Goal: Transaction & Acquisition: Purchase product/service

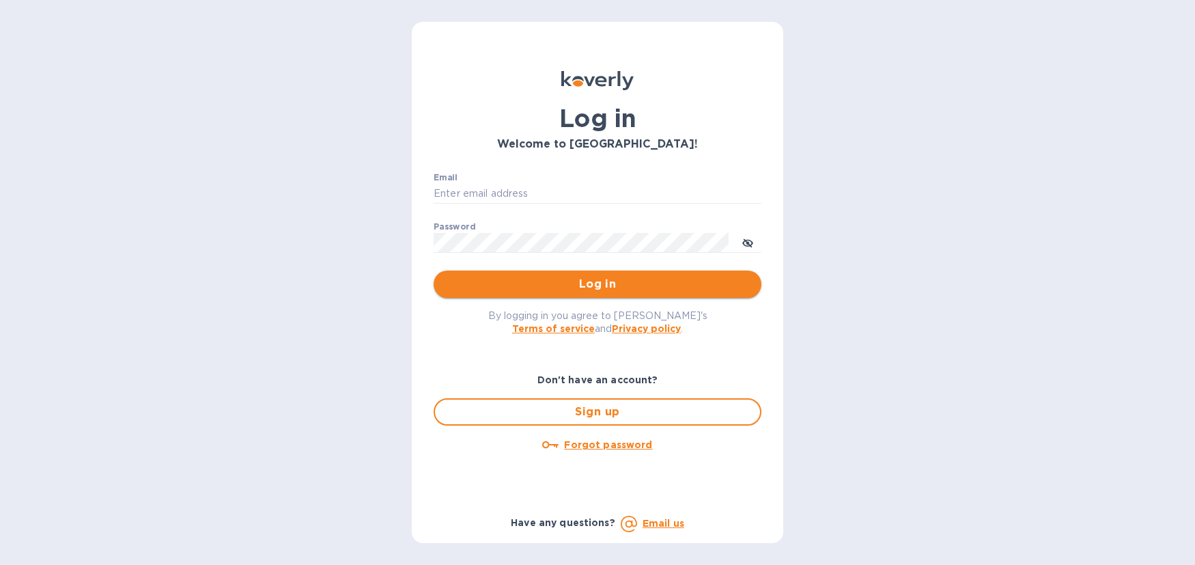
type input "[EMAIL_ADDRESS][DOMAIN_NAME]"
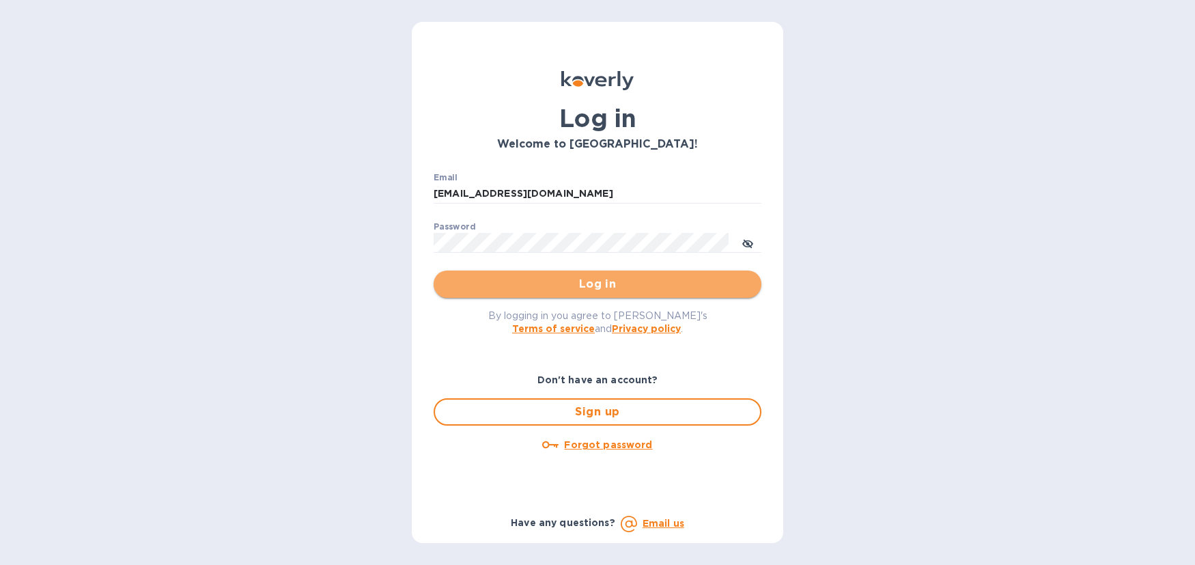
click at [571, 290] on span "Log in" at bounding box center [597, 284] width 306 height 16
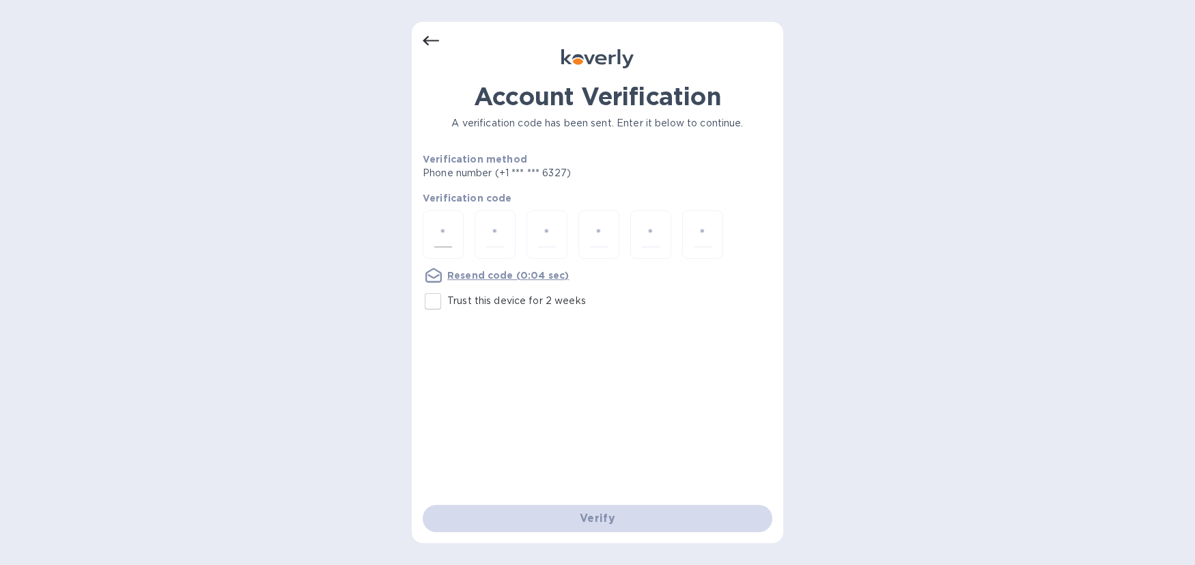
click at [461, 237] on div at bounding box center [598, 235] width 350 height 51
click at [438, 232] on div at bounding box center [443, 234] width 41 height 48
type input "4"
type input "7"
type input "1"
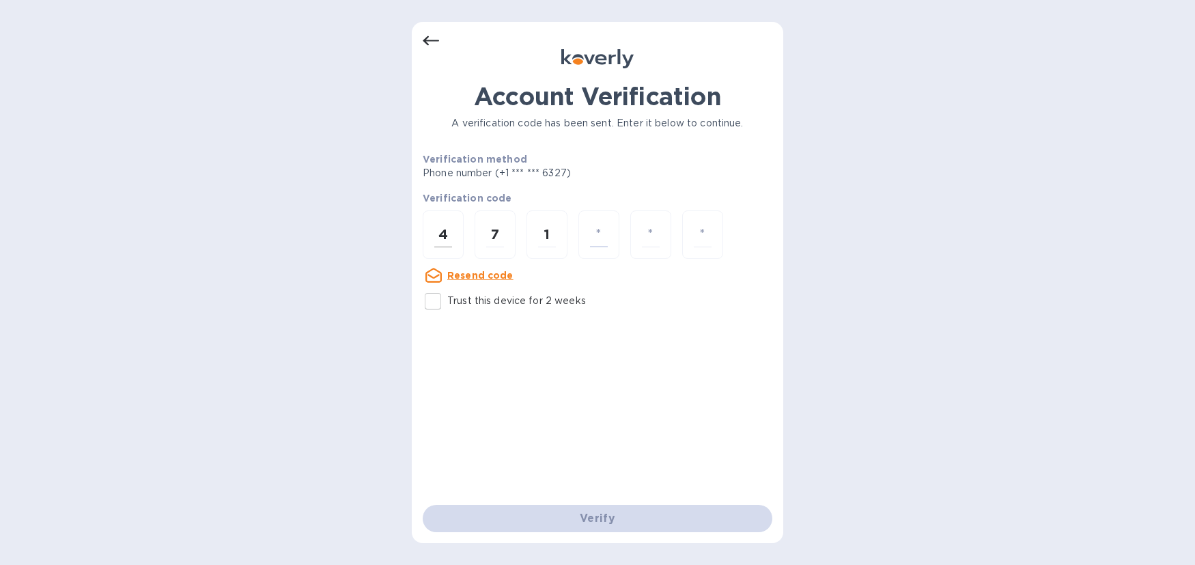
type input "6"
type input "0"
type input "8"
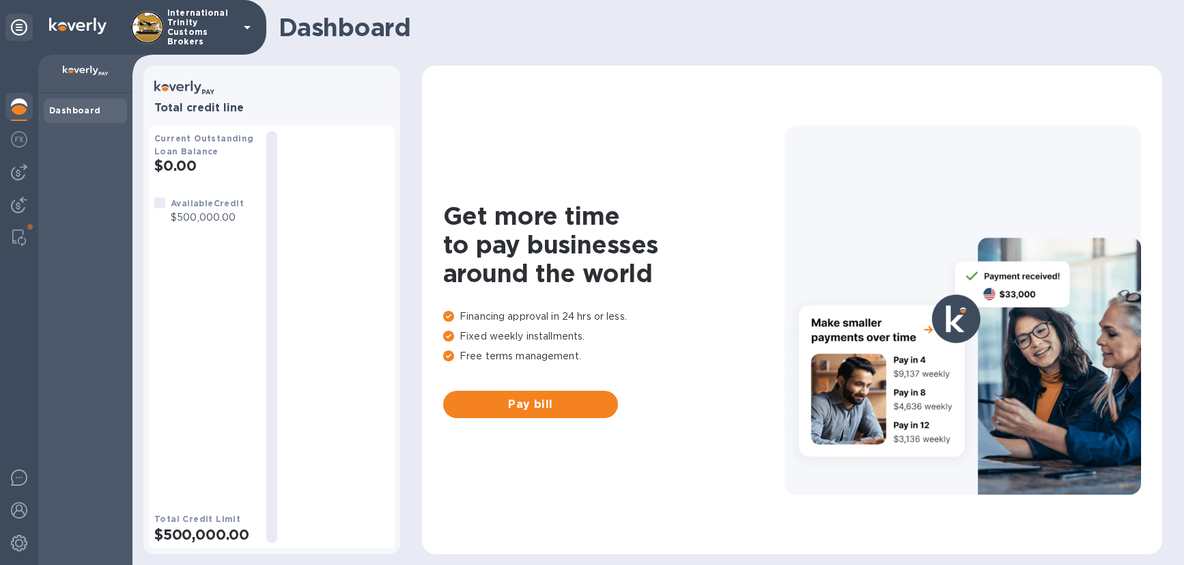
click at [581, 421] on div "Get more time to pay businesses around the world Financing approval in 24 hrs o…" at bounding box center [792, 309] width 713 height 461
click at [547, 404] on span "Pay bill" at bounding box center [530, 404] width 153 height 16
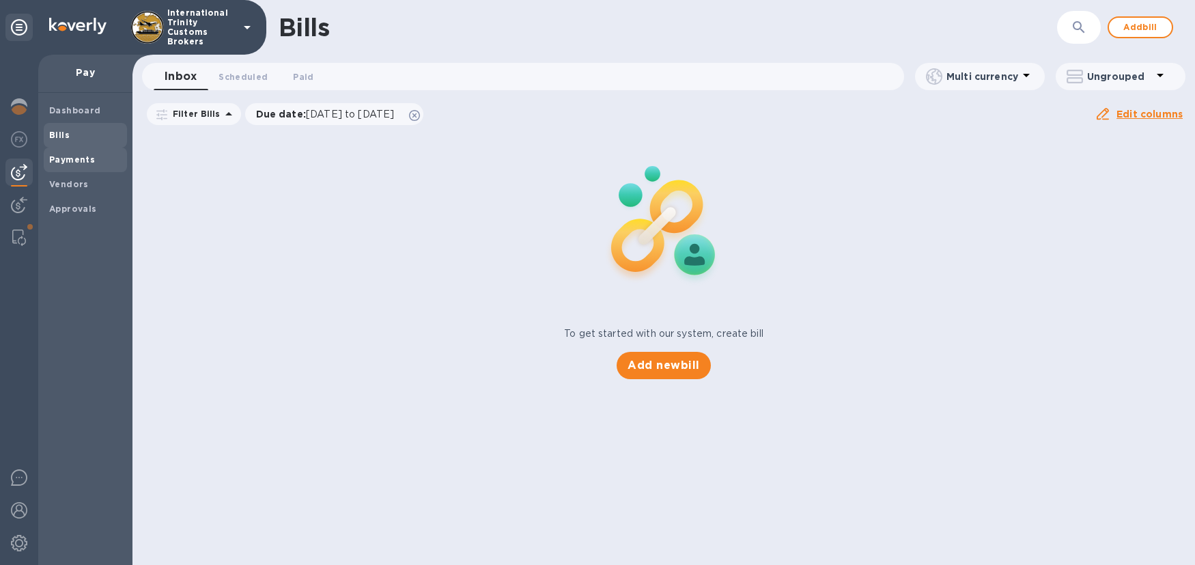
click at [70, 162] on b "Payments" at bounding box center [72, 159] width 46 height 10
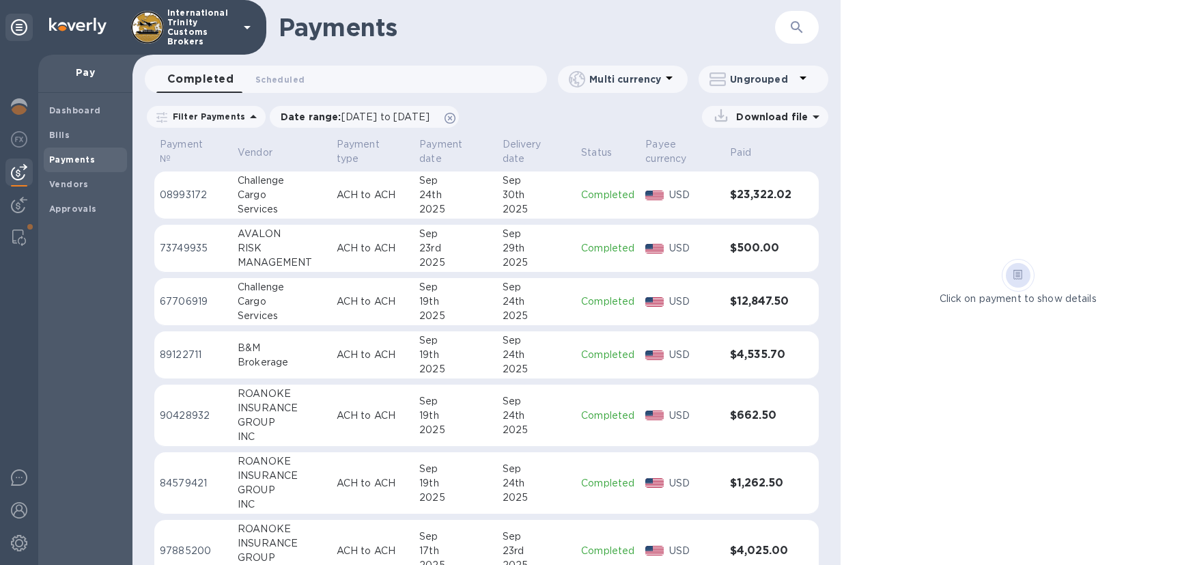
scroll to position [189, 0]
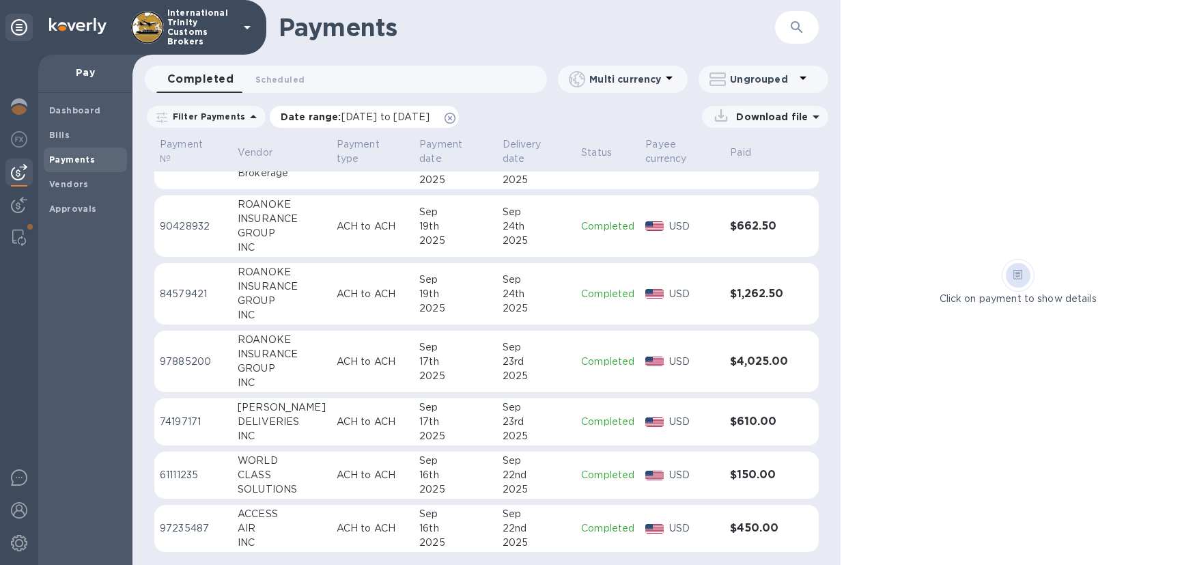
click at [380, 118] on span "[DATE] to [DATE]" at bounding box center [385, 116] width 88 height 11
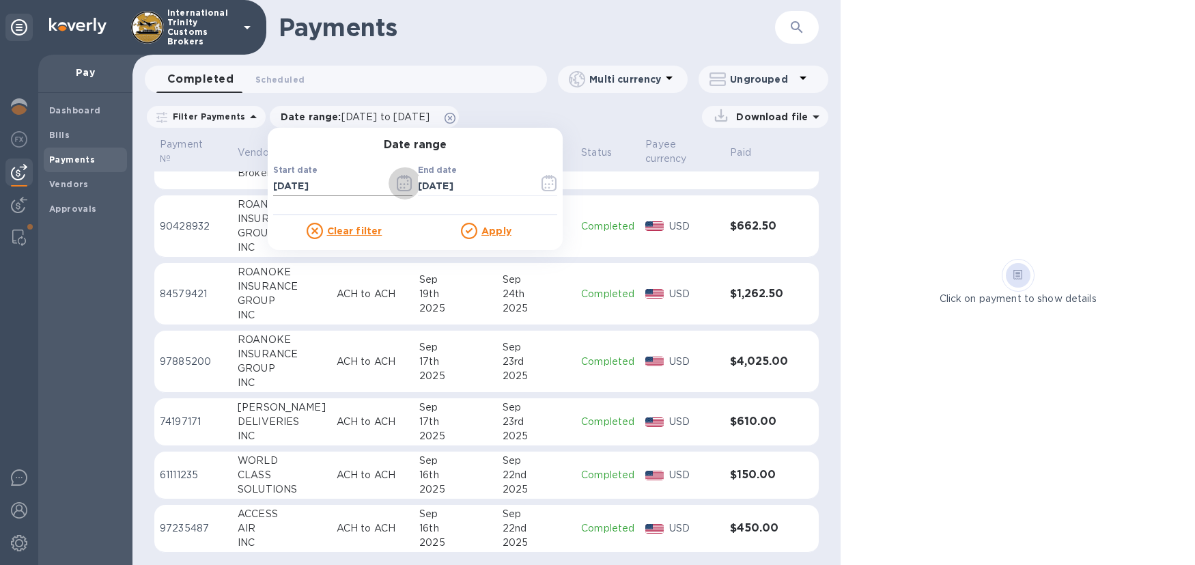
click at [397, 180] on icon "button" at bounding box center [405, 183] width 16 height 16
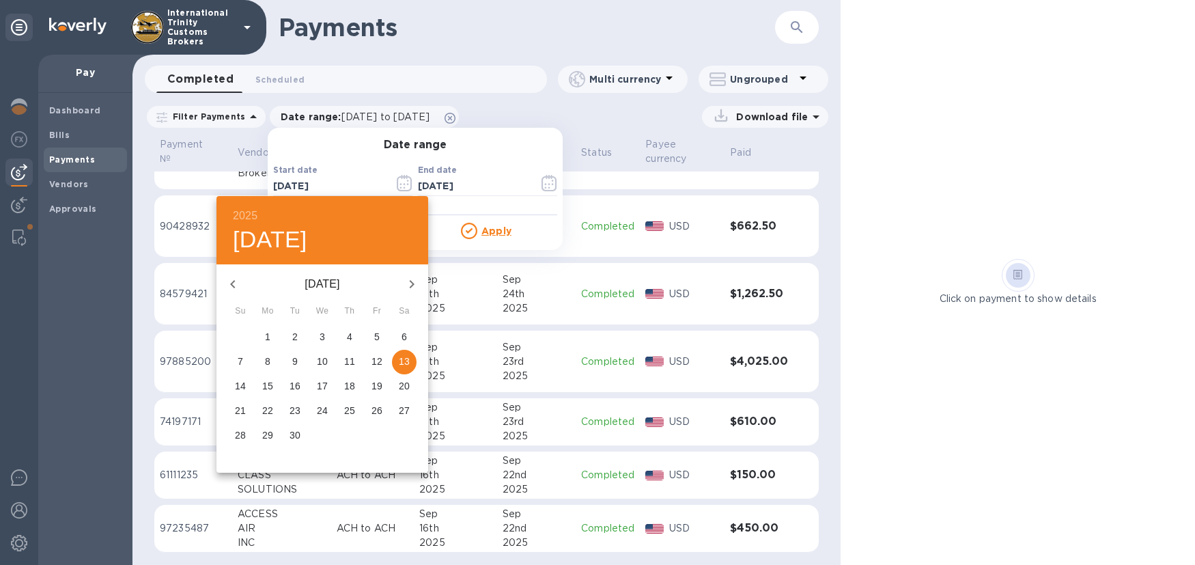
click at [233, 282] on icon "button" at bounding box center [232, 284] width 5 height 8
click at [294, 335] on p "1" at bounding box center [294, 337] width 5 height 14
type input "[DATE]"
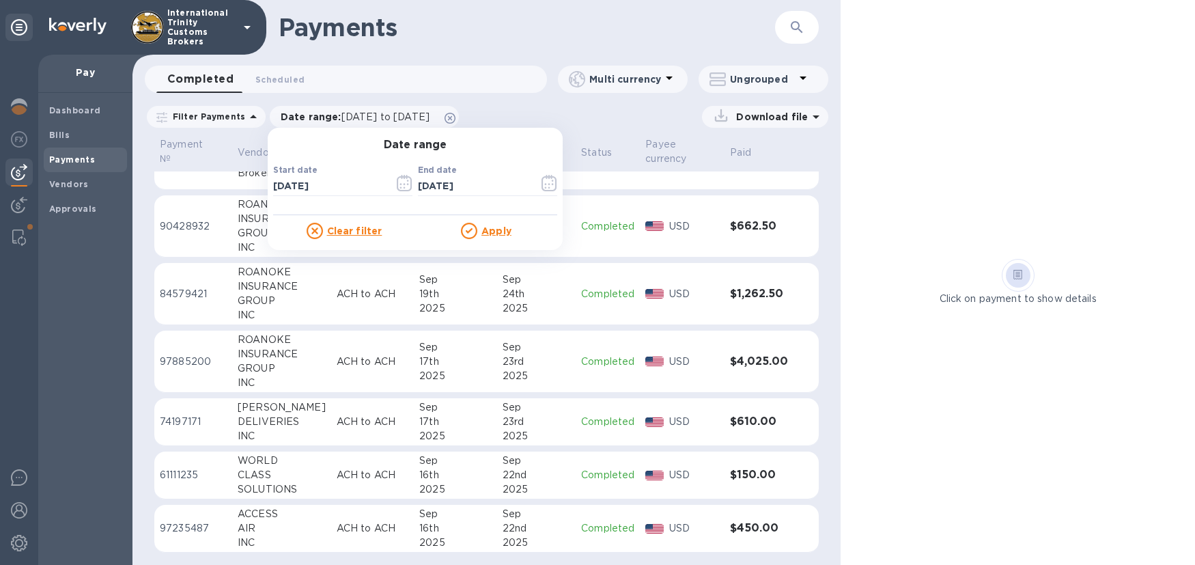
click at [493, 227] on u "Apply" at bounding box center [496, 230] width 30 height 11
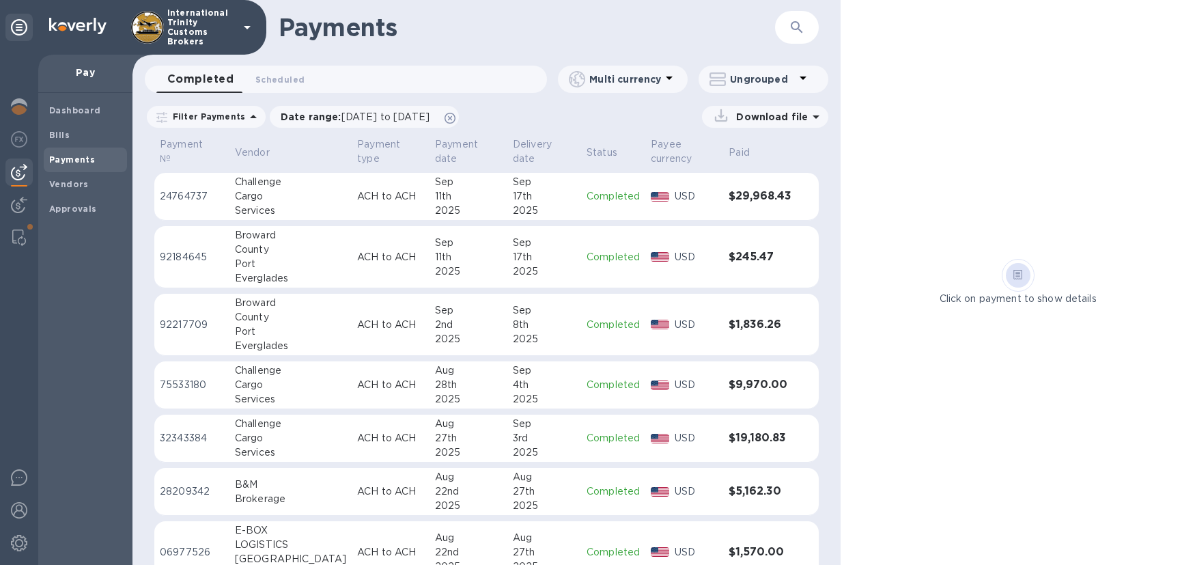
scroll to position [583, 0]
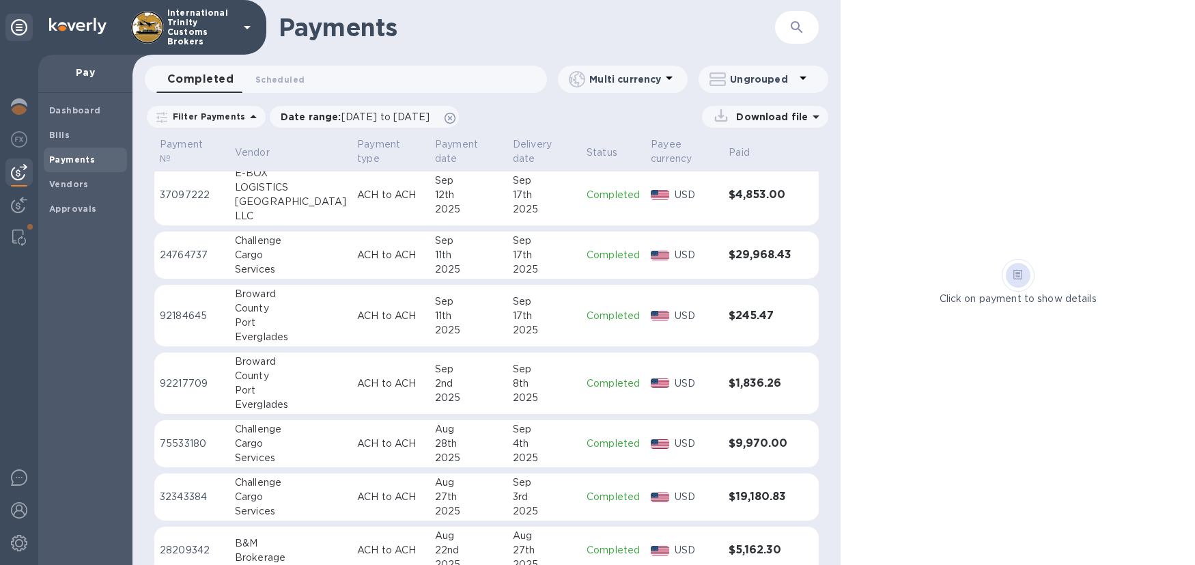
click at [255, 306] on div "County" at bounding box center [290, 308] width 111 height 14
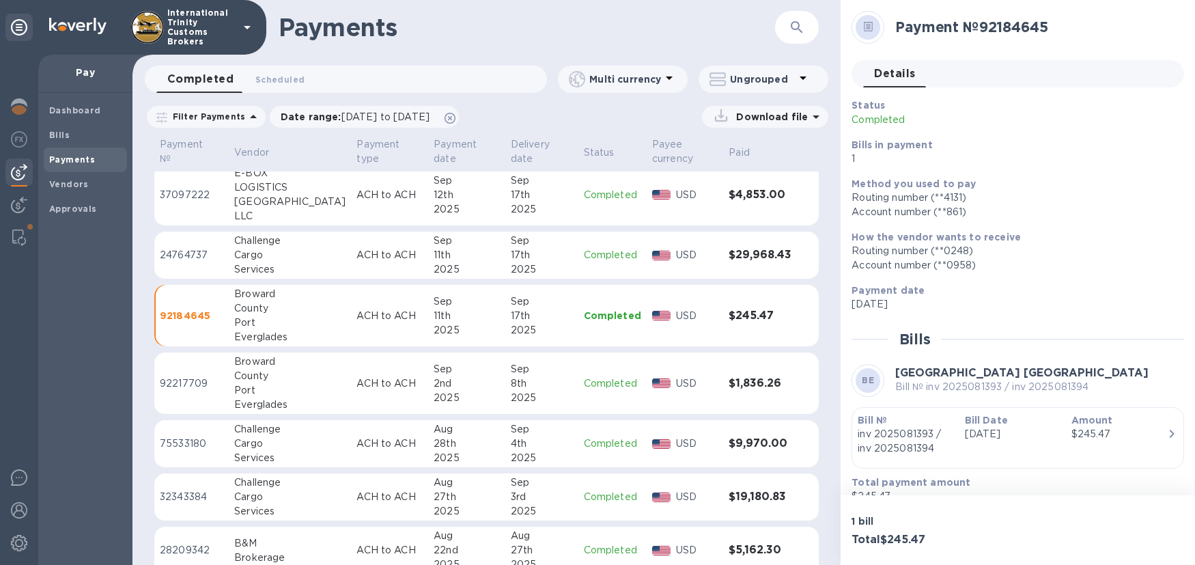
click at [88, 82] on div "Pay" at bounding box center [85, 74] width 94 height 38
click at [88, 76] on p "Pay" at bounding box center [85, 73] width 72 height 14
click at [87, 326] on div "Dashboard Bills Payments Vendors Approvals" at bounding box center [85, 329] width 94 height 472
click at [82, 71] on p "Pay" at bounding box center [85, 73] width 72 height 14
click at [12, 171] on img at bounding box center [19, 172] width 16 height 16
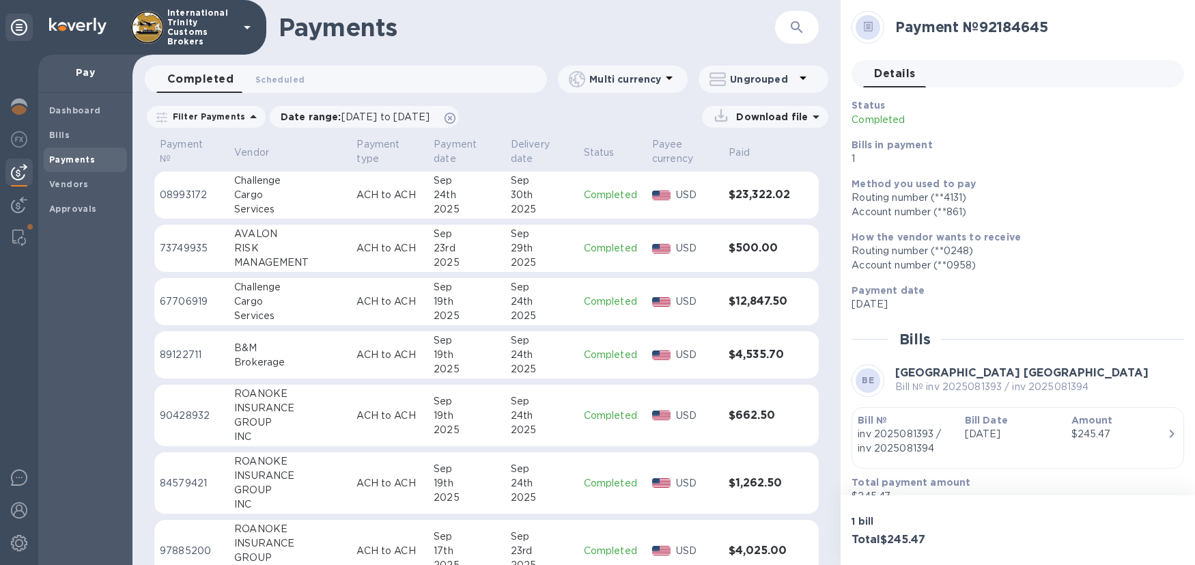
click at [80, 67] on p "Pay" at bounding box center [85, 73] width 72 height 14
click at [59, 182] on b "Vendors" at bounding box center [69, 184] width 40 height 10
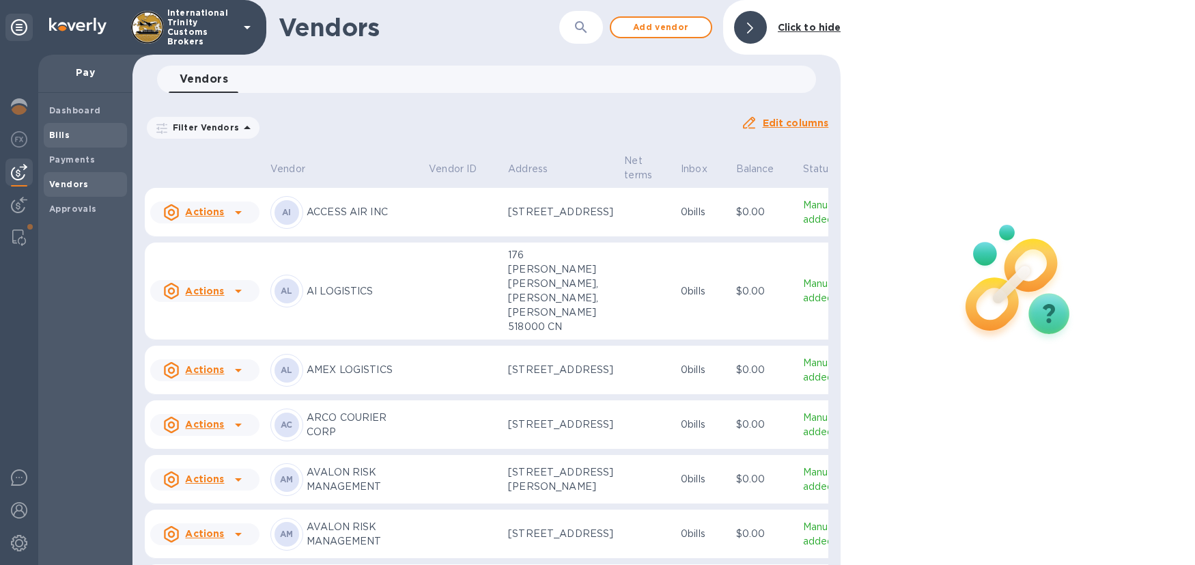
click at [61, 138] on b "Bills" at bounding box center [59, 135] width 20 height 10
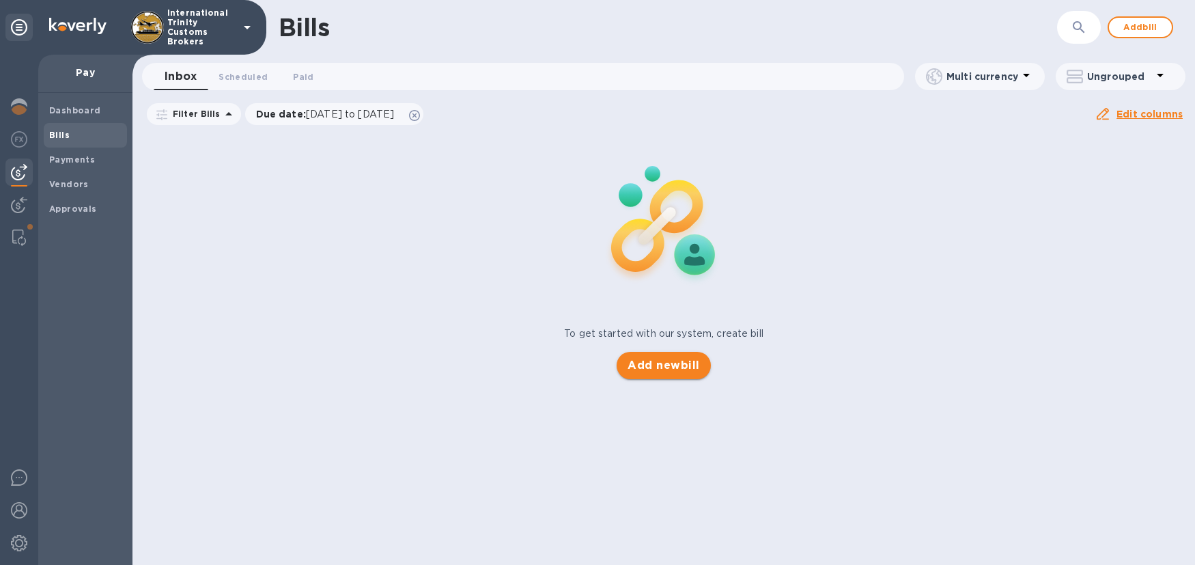
click at [641, 365] on span "Add new bill" at bounding box center [663, 365] width 72 height 16
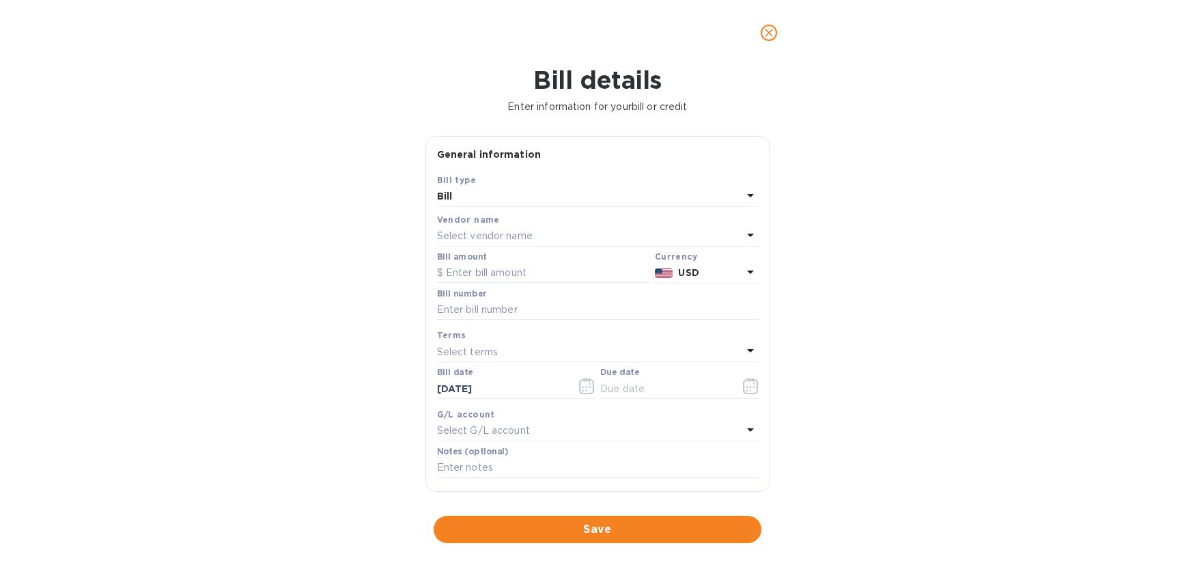
click at [488, 233] on p "Select vendor name" at bounding box center [485, 236] width 96 height 14
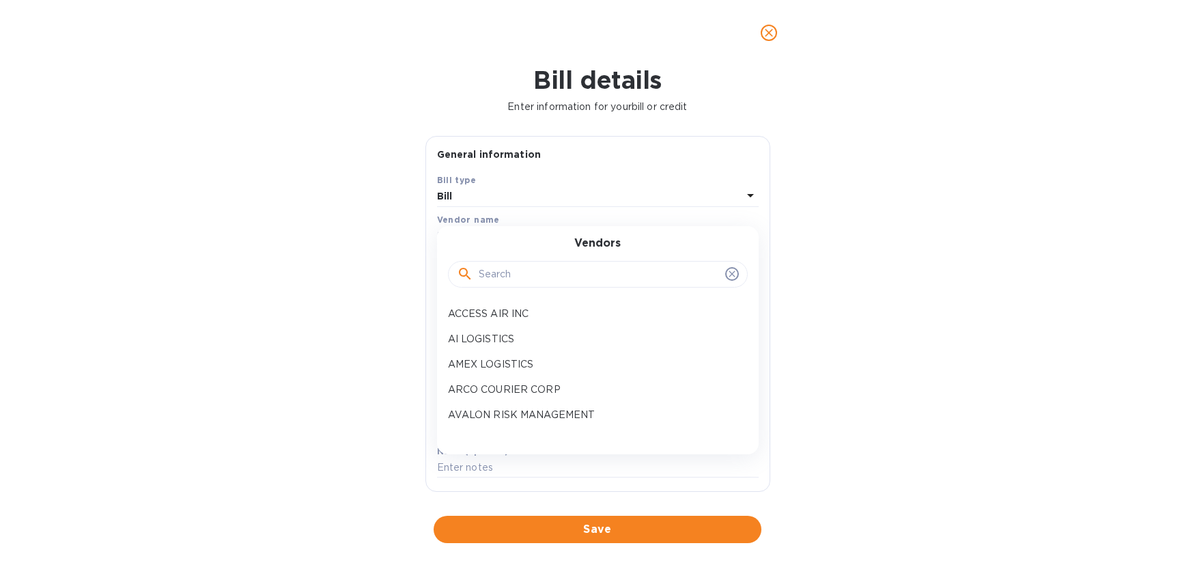
click at [506, 270] on input "text" at bounding box center [599, 274] width 241 height 20
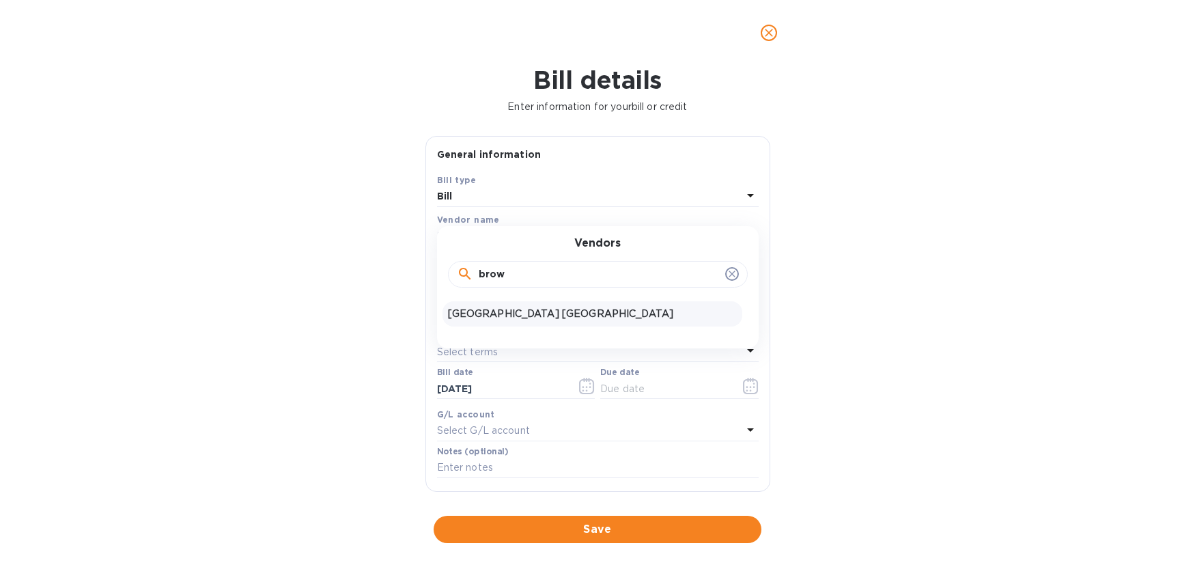
type input "brow"
click at [550, 315] on p "[GEOGRAPHIC_DATA] [GEOGRAPHIC_DATA]" at bounding box center [592, 314] width 289 height 14
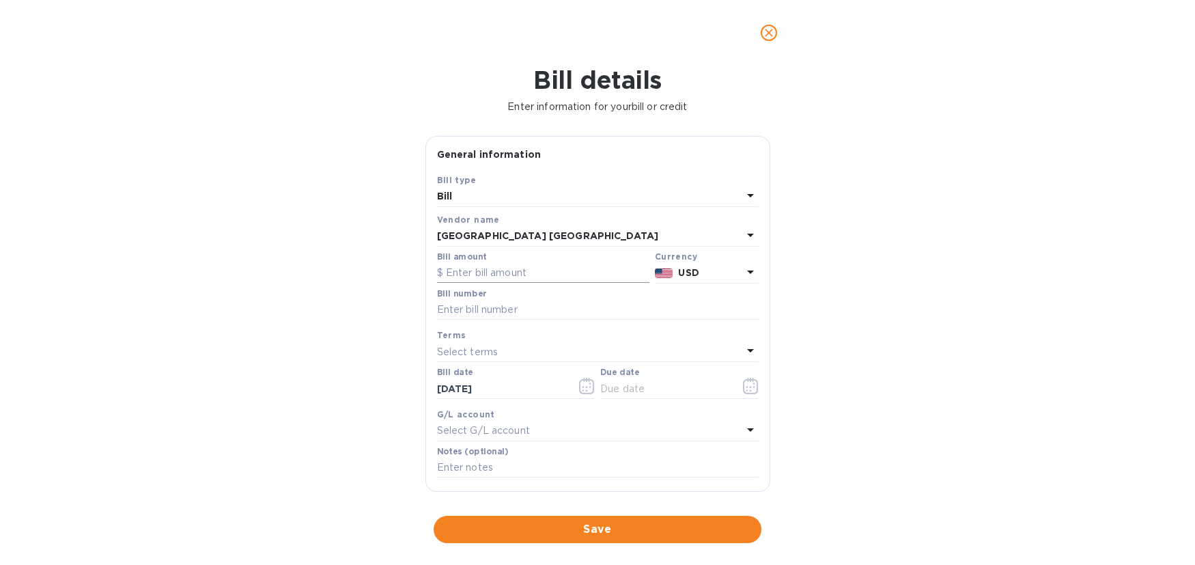
click at [479, 276] on input "text" at bounding box center [543, 273] width 212 height 20
type input "245.47"
click at [480, 309] on input "text" at bounding box center [598, 310] width 322 height 20
type input "2025091360"
click at [493, 345] on p "Select terms" at bounding box center [467, 352] width 61 height 14
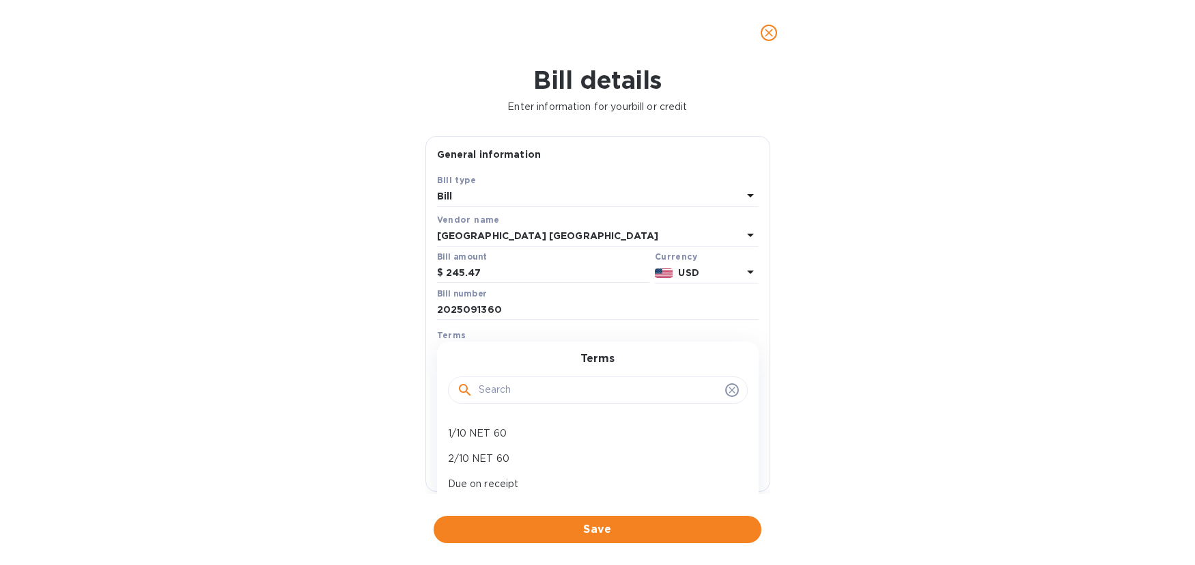
scroll to position [96, 0]
click at [537, 441] on div "Due on receipt" at bounding box center [592, 434] width 300 height 25
type input "[DATE]"
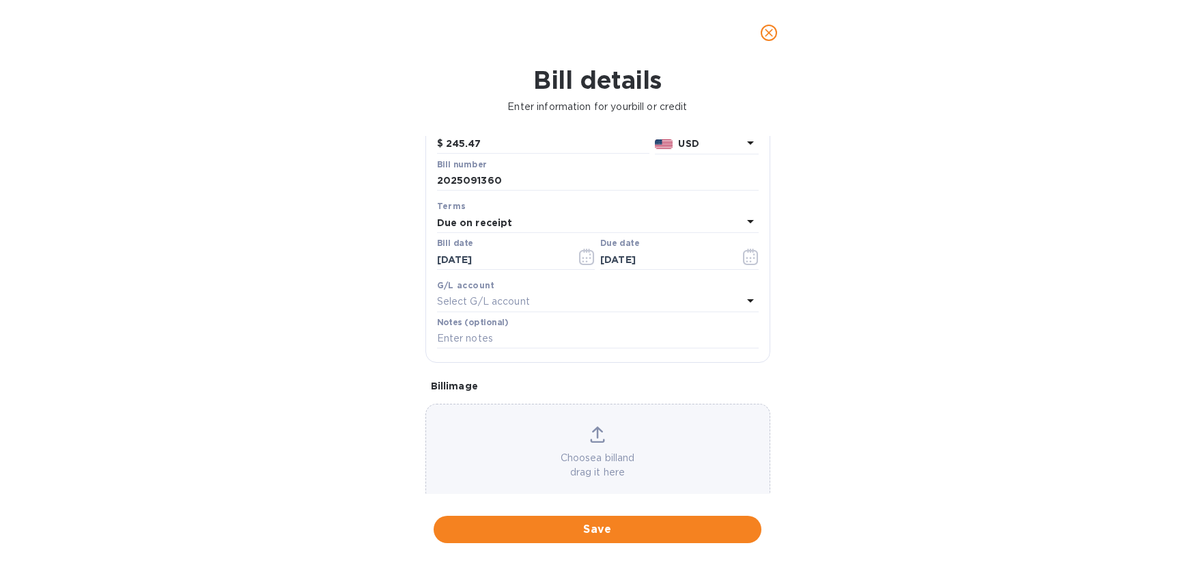
scroll to position [154, 0]
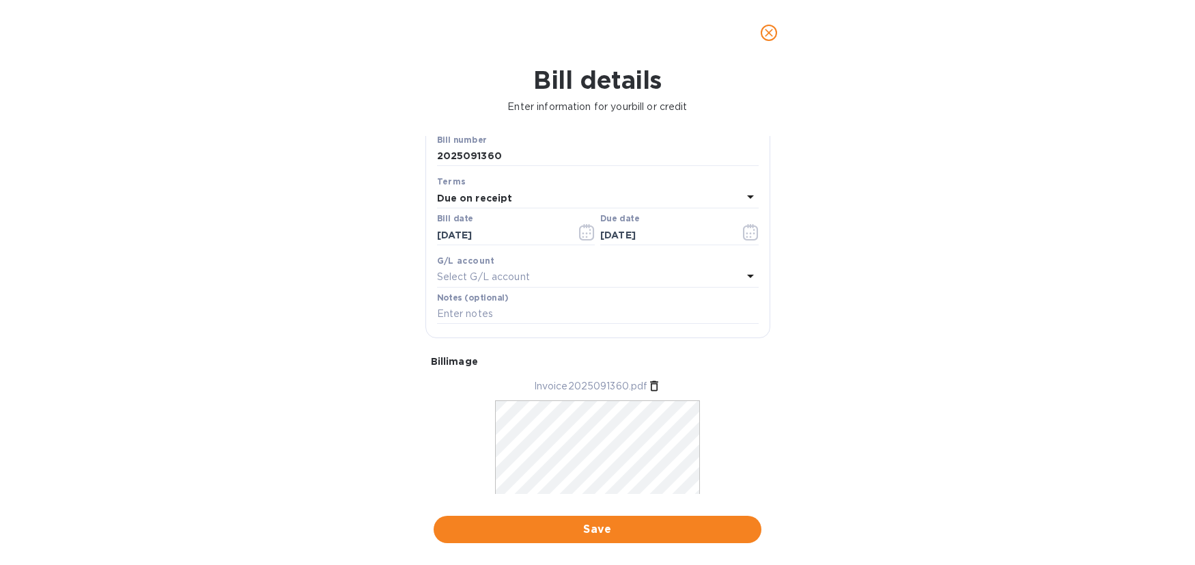
click at [591, 526] on span "Save" at bounding box center [597, 529] width 306 height 16
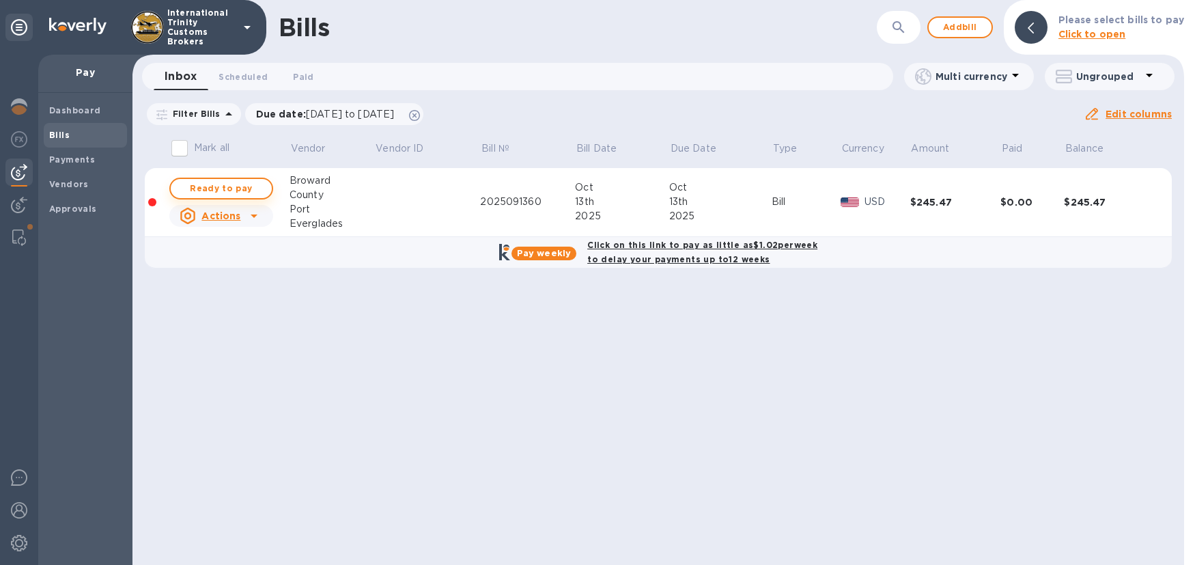
click at [229, 187] on span "Ready to pay" at bounding box center [221, 188] width 79 height 16
checkbox input "true"
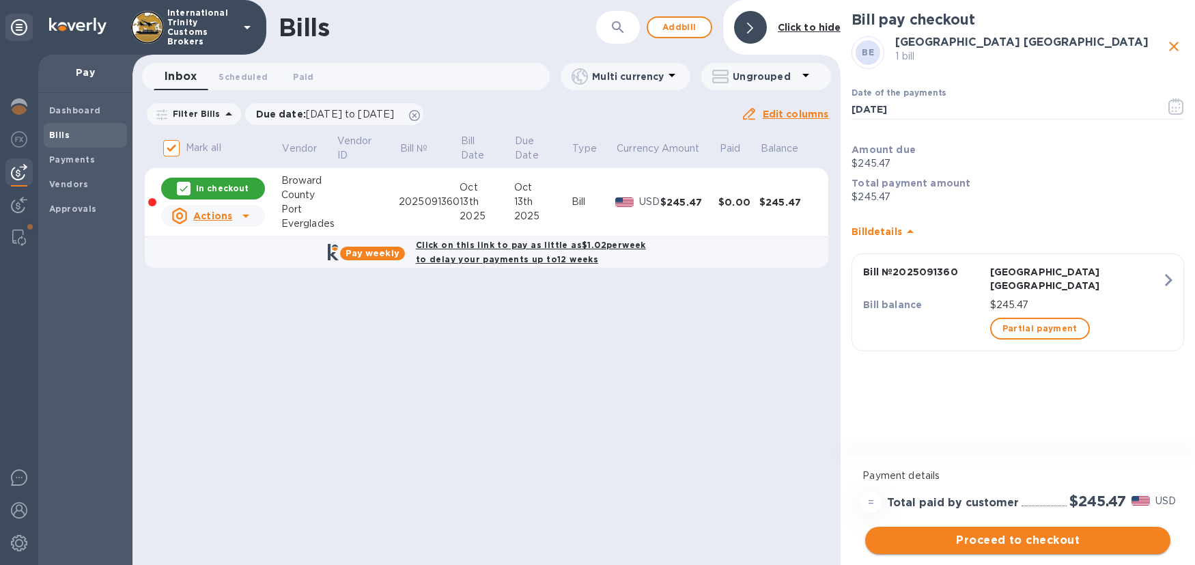
click at [980, 539] on span "Proceed to checkout" at bounding box center [1017, 540] width 283 height 16
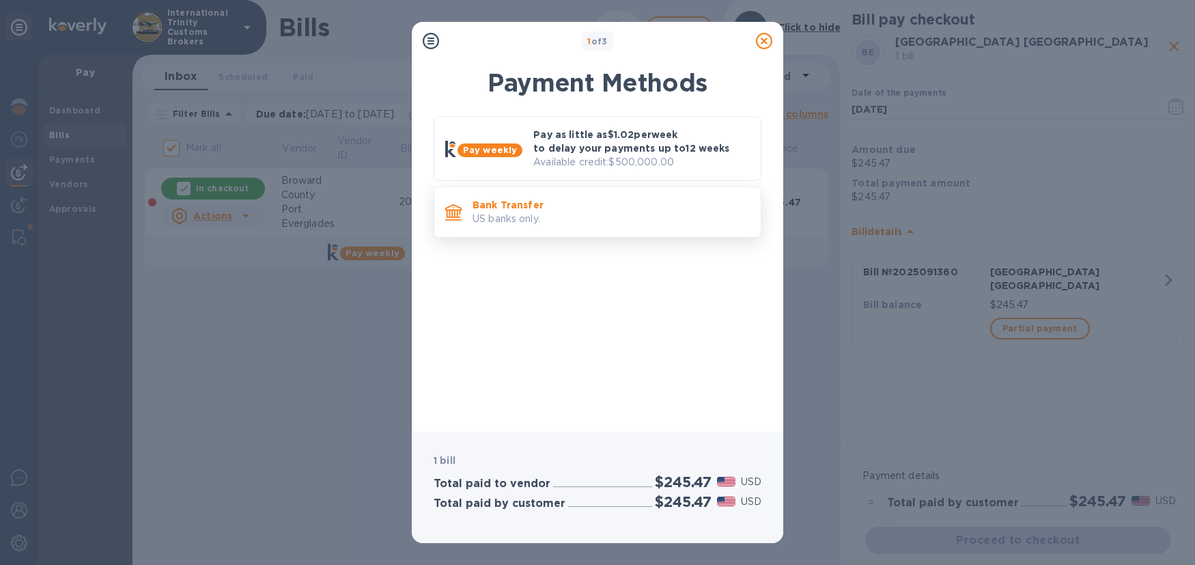
click at [498, 218] on p "US banks only." at bounding box center [610, 219] width 277 height 14
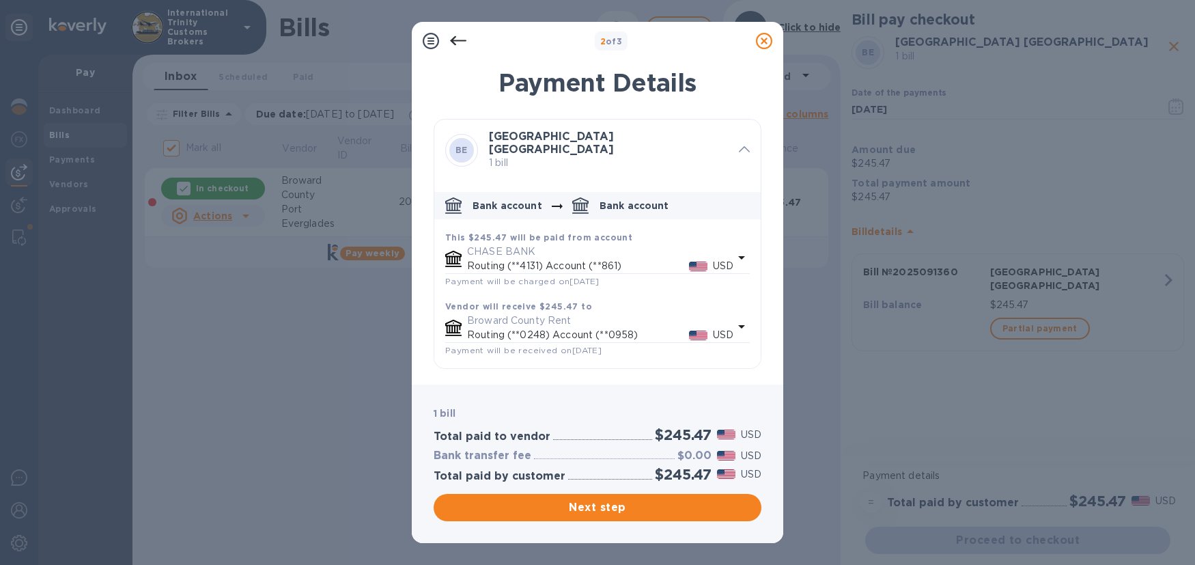
click at [614, 492] on div "Next step" at bounding box center [597, 507] width 333 height 33
click at [605, 505] on span "Next step" at bounding box center [597, 507] width 306 height 16
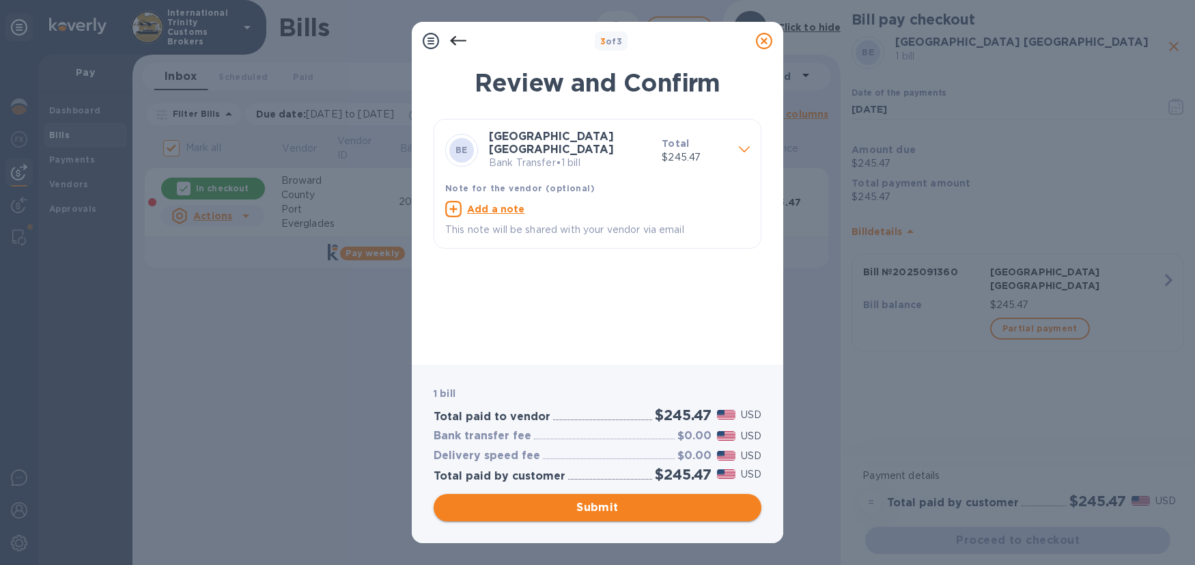
click at [629, 508] on span "Submit" at bounding box center [597, 507] width 306 height 16
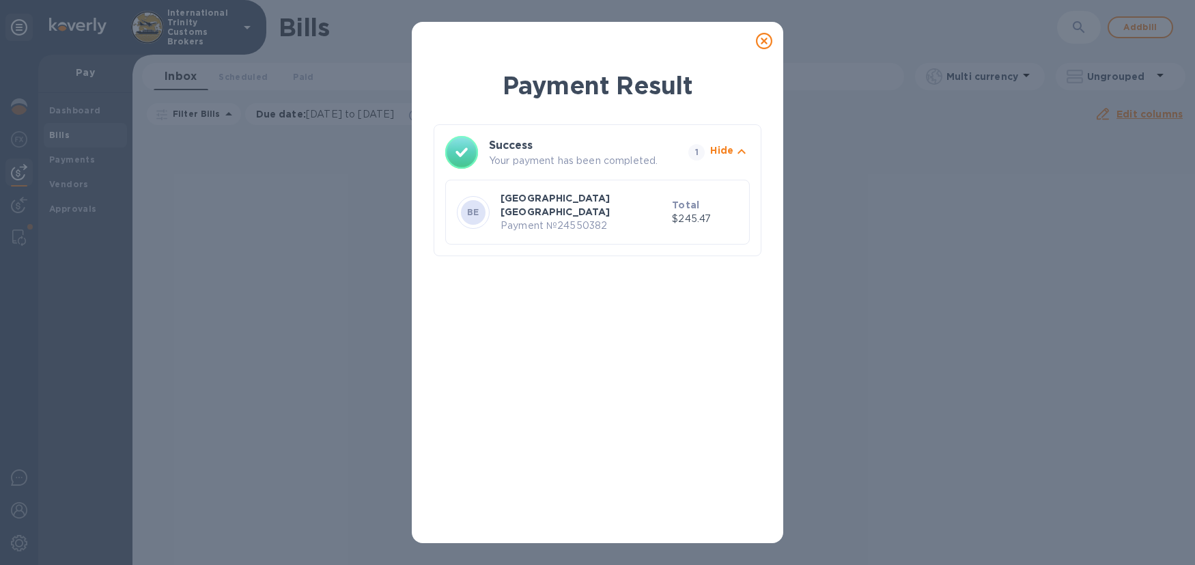
click at [609, 218] on p "Payment № 24550382" at bounding box center [583, 225] width 166 height 14
click at [765, 38] on icon at bounding box center [764, 41] width 16 height 16
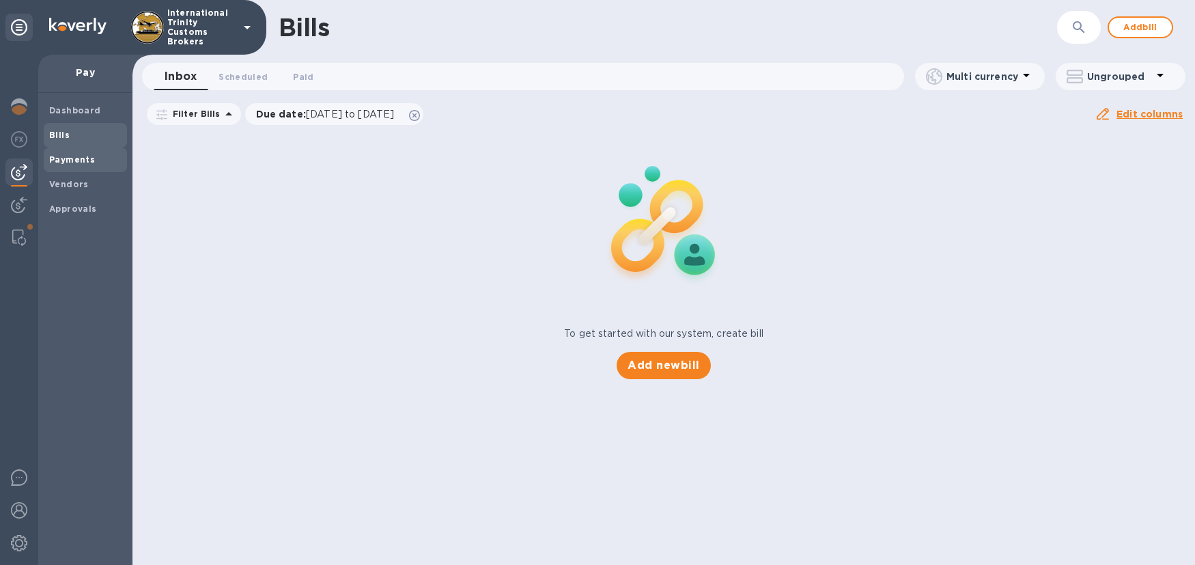
click at [72, 155] on b "Payments" at bounding box center [72, 159] width 46 height 10
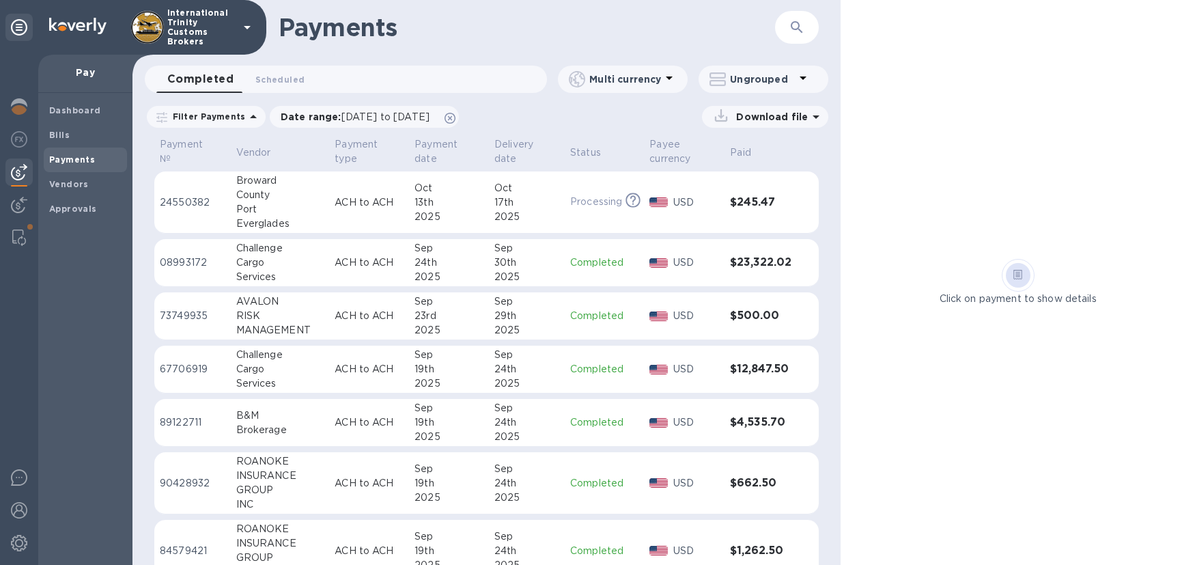
click at [578, 203] on p "Processing" at bounding box center [596, 202] width 52 height 14
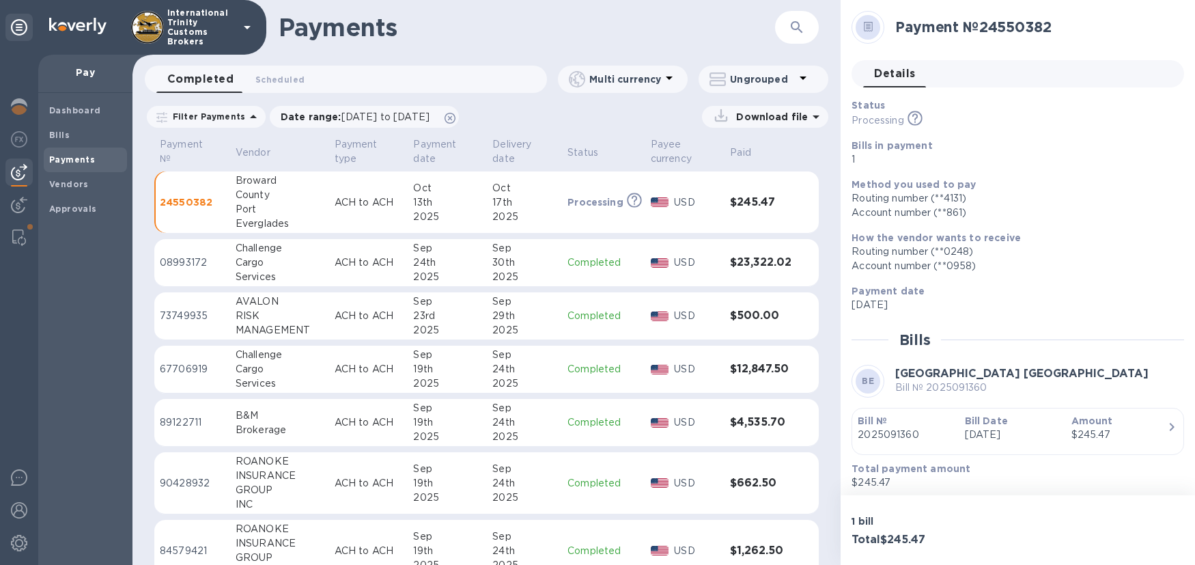
scroll to position [5, 0]
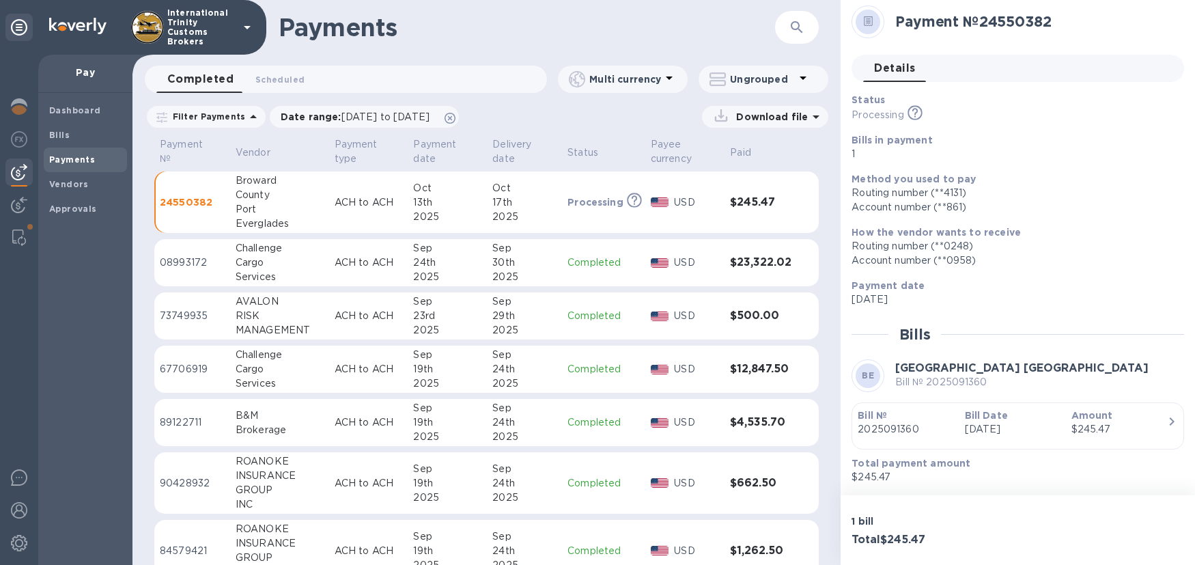
click at [1012, 289] on p "Payment date" at bounding box center [1012, 286] width 322 height 14
click at [941, 177] on b "Method you used to pay" at bounding box center [913, 178] width 124 height 11
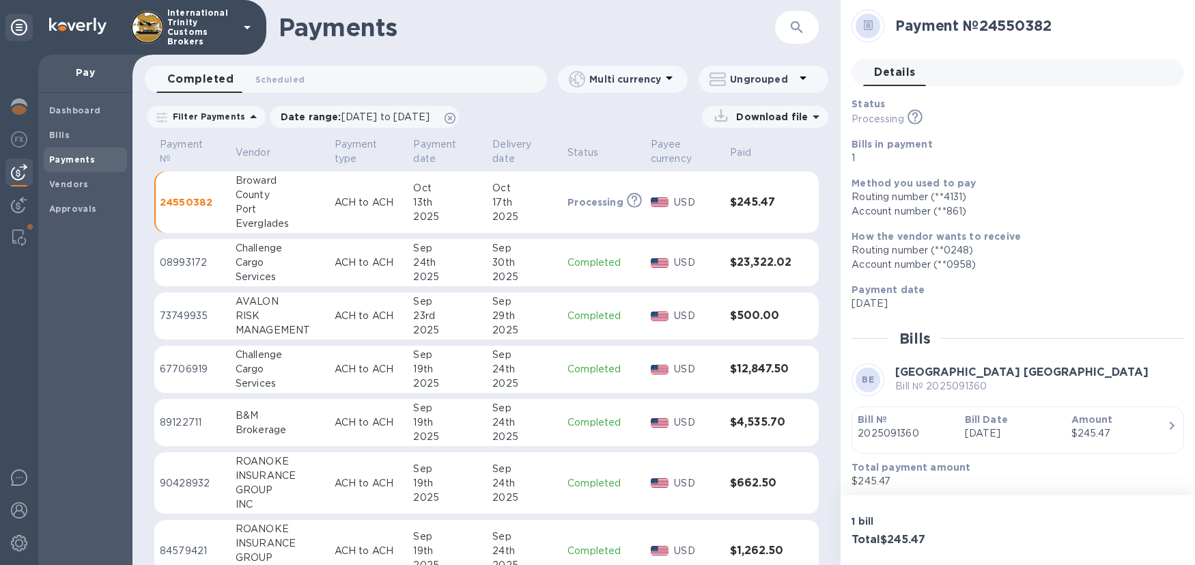
scroll to position [0, 0]
click at [1084, 437] on div "$245.47" at bounding box center [1119, 434] width 96 height 14
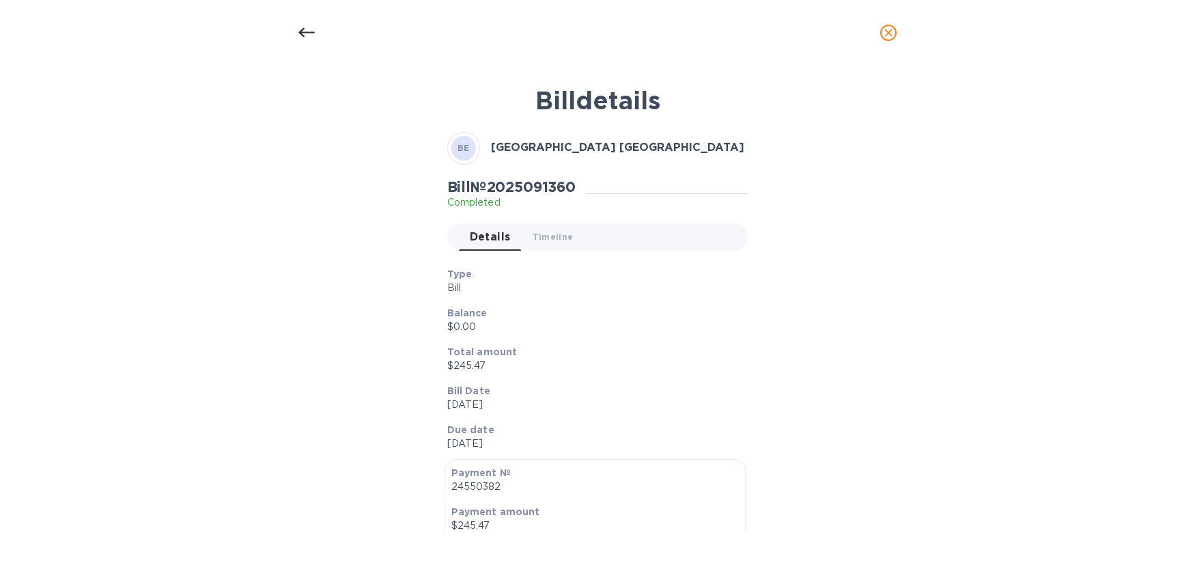
click at [885, 34] on icon "close" at bounding box center [888, 33] width 14 height 14
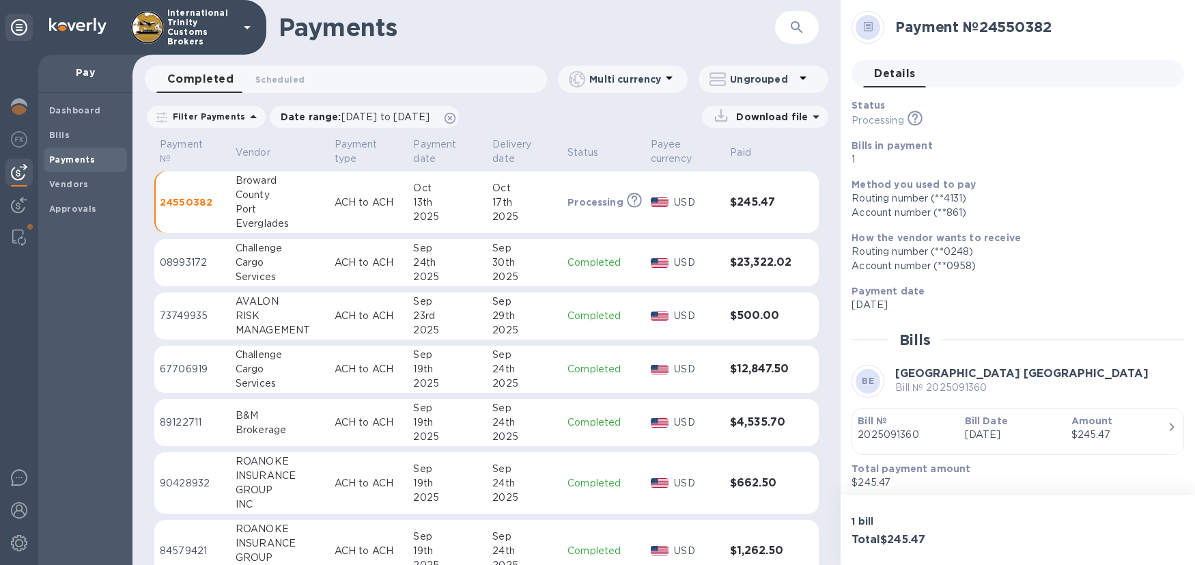
click at [85, 71] on p "Pay" at bounding box center [85, 73] width 72 height 14
click at [18, 169] on img at bounding box center [19, 172] width 16 height 16
click at [18, 107] on img at bounding box center [19, 106] width 16 height 16
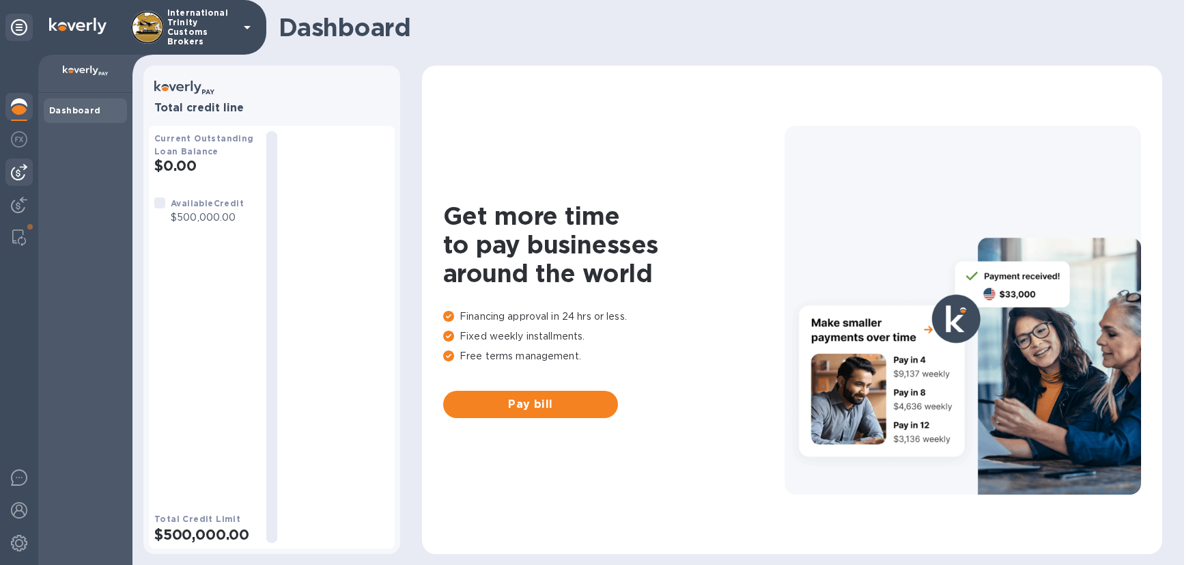
click at [22, 169] on img at bounding box center [19, 172] width 16 height 16
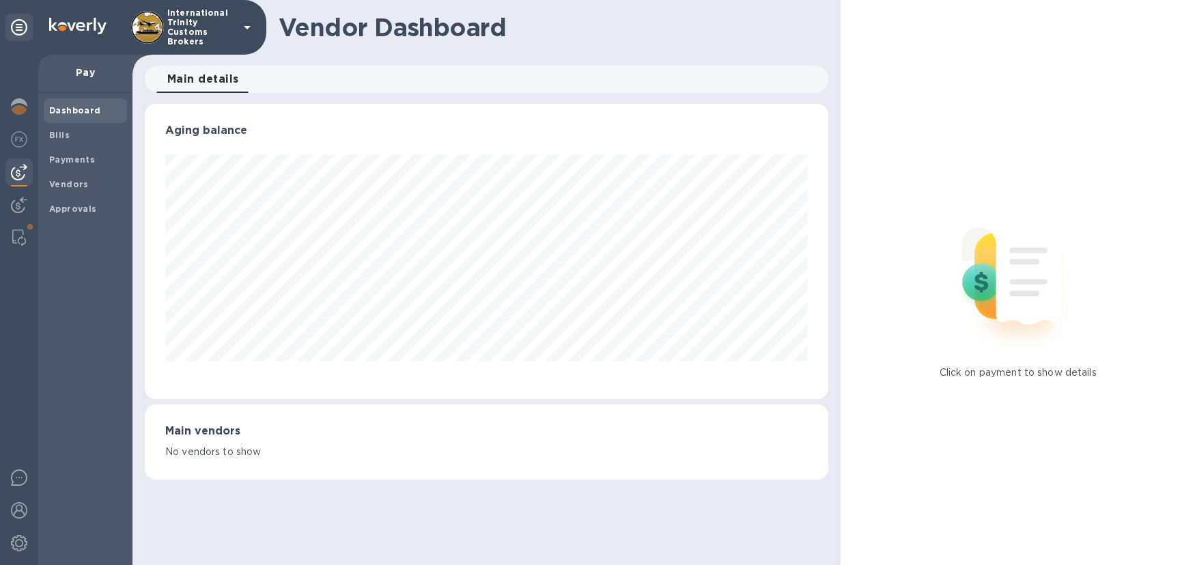
scroll to position [295, 684]
click at [16, 210] on img at bounding box center [19, 205] width 16 height 16
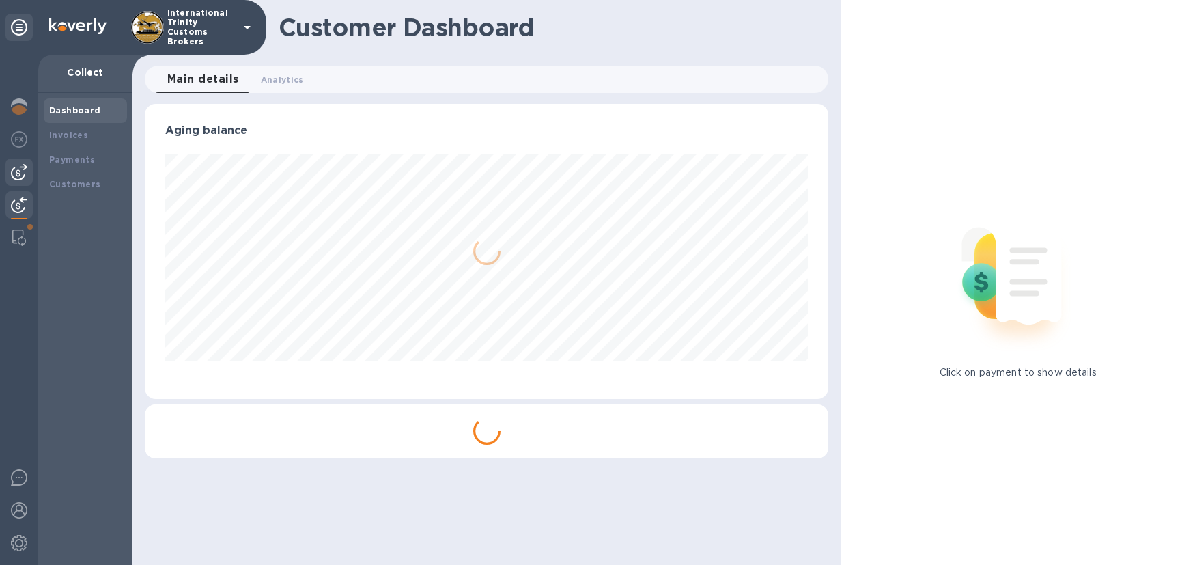
scroll to position [295, 684]
click at [20, 175] on img at bounding box center [19, 172] width 16 height 16
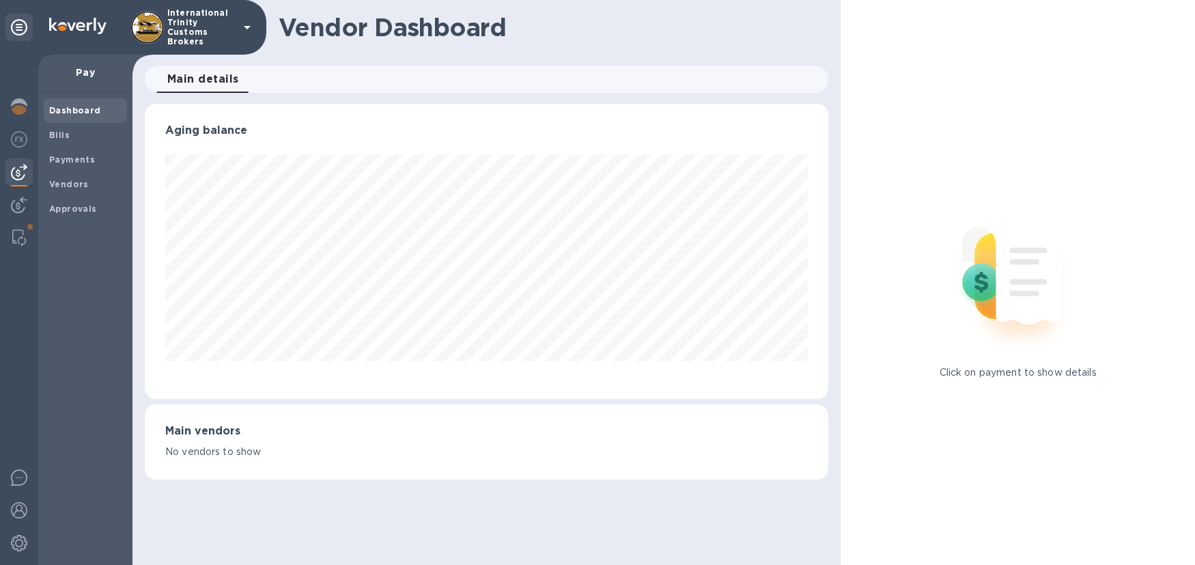
scroll to position [295, 684]
click at [62, 135] on b "Bills" at bounding box center [59, 135] width 20 height 10
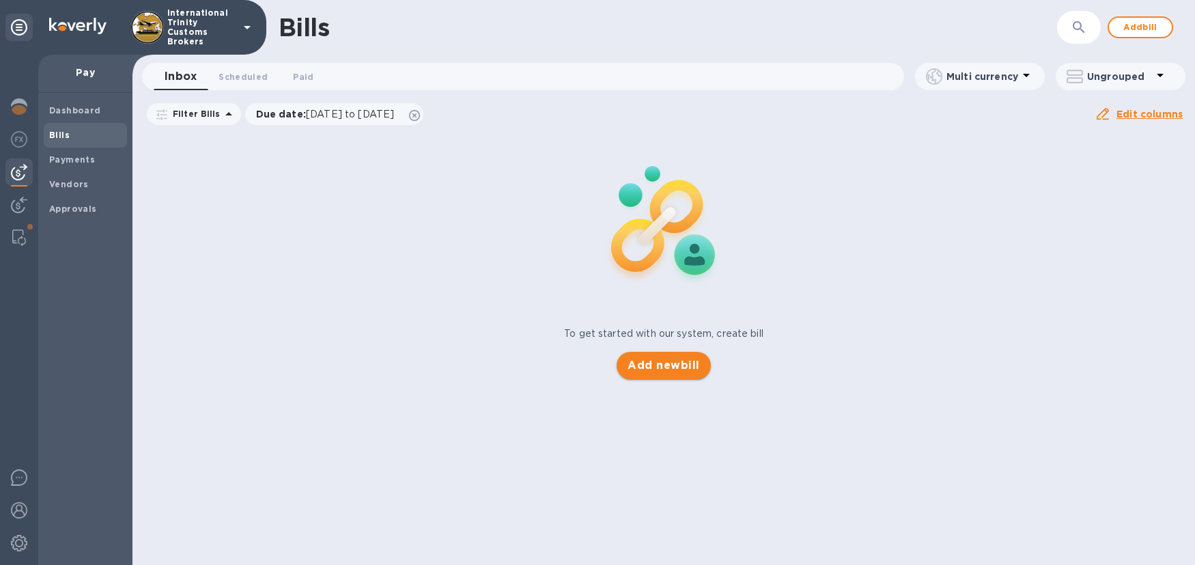
click at [682, 367] on span "Add new bill" at bounding box center [663, 365] width 72 height 16
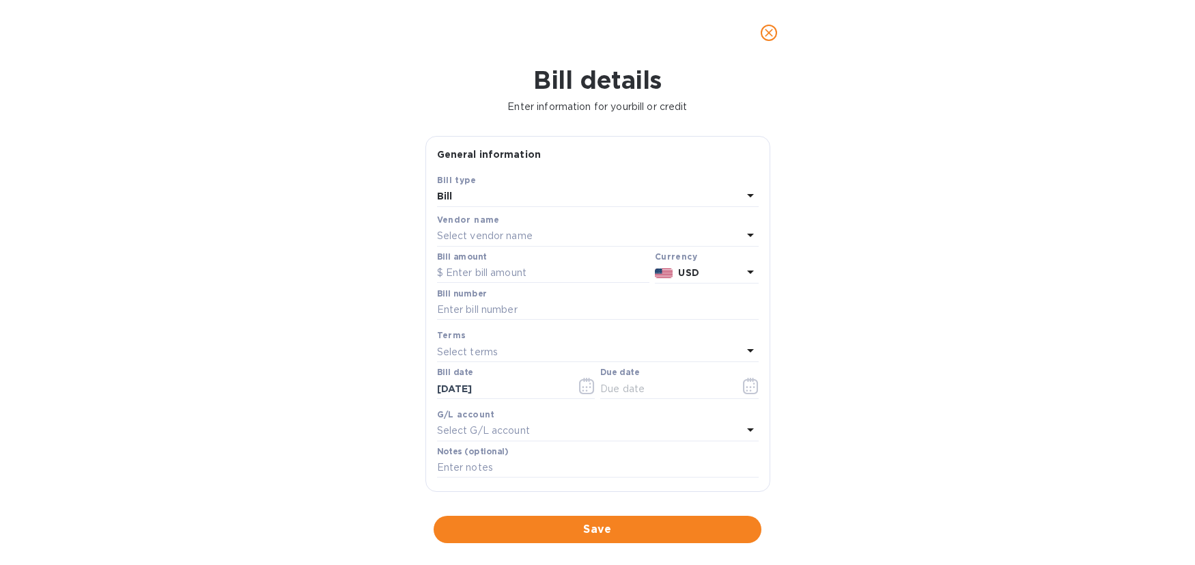
click at [494, 205] on div "Bill" at bounding box center [589, 196] width 305 height 19
click at [488, 231] on p "Bill" at bounding box center [592, 228] width 289 height 14
click at [484, 229] on p "Select vendor name" at bounding box center [485, 236] width 96 height 14
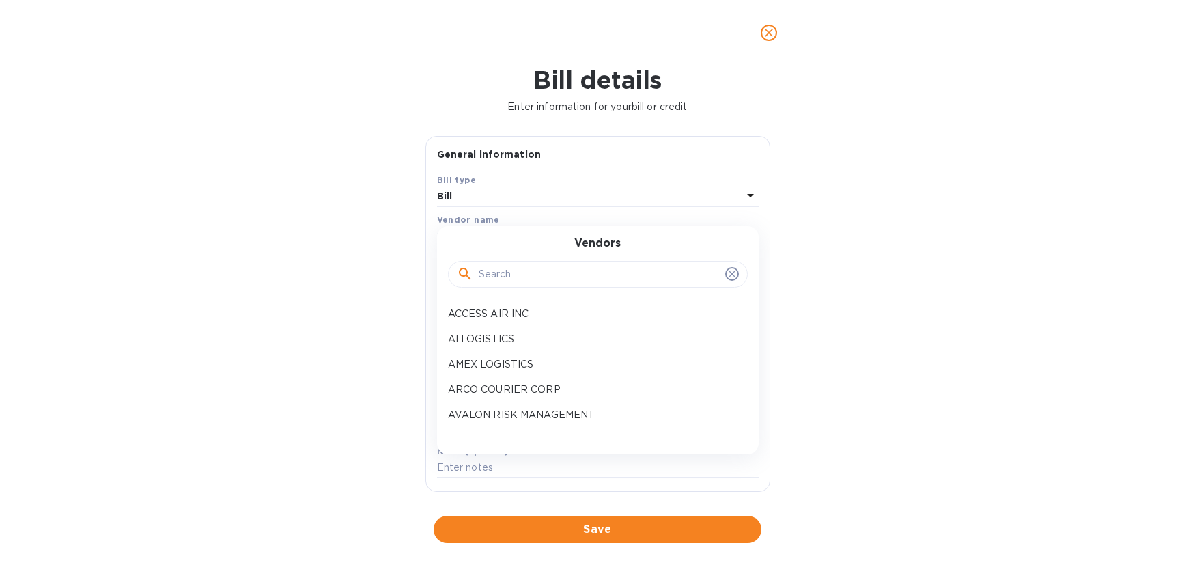
click at [508, 272] on input "text" at bounding box center [599, 274] width 241 height 20
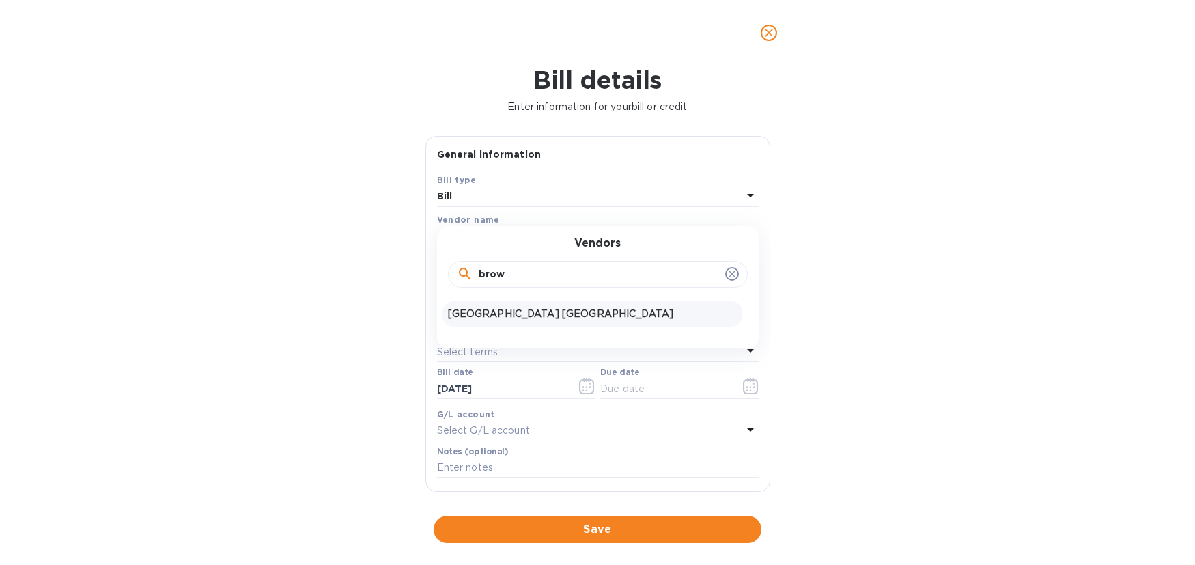
type input "brow"
click at [513, 307] on p "[GEOGRAPHIC_DATA] [GEOGRAPHIC_DATA]" at bounding box center [592, 314] width 289 height 14
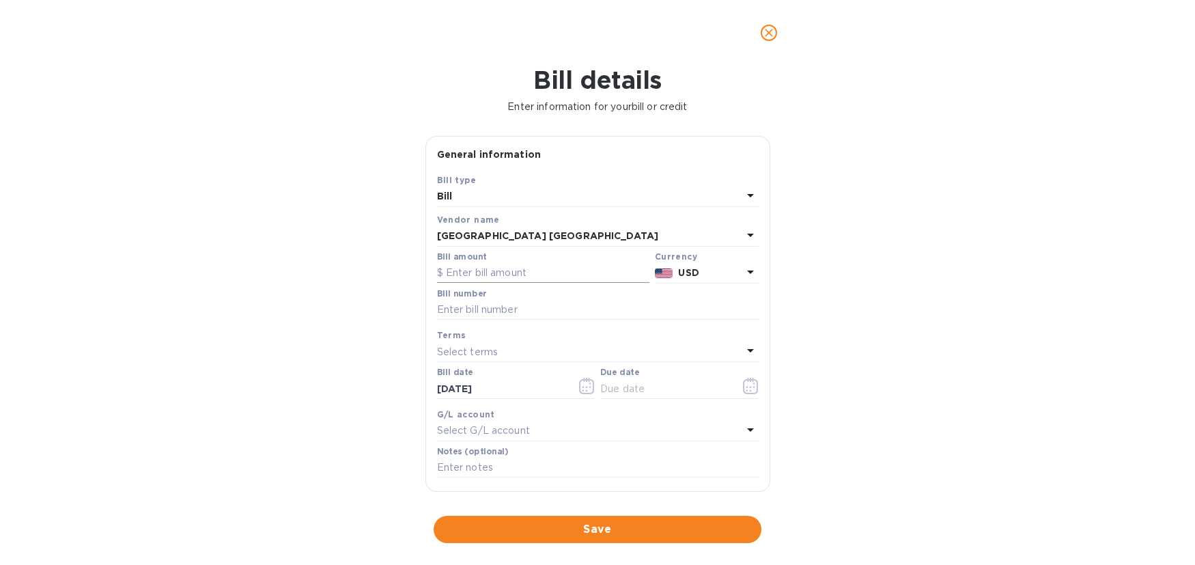
click at [496, 268] on input "text" at bounding box center [543, 273] width 212 height 20
type input "1,886.18"
click at [514, 307] on input "text" at bounding box center [598, 310] width 322 height 20
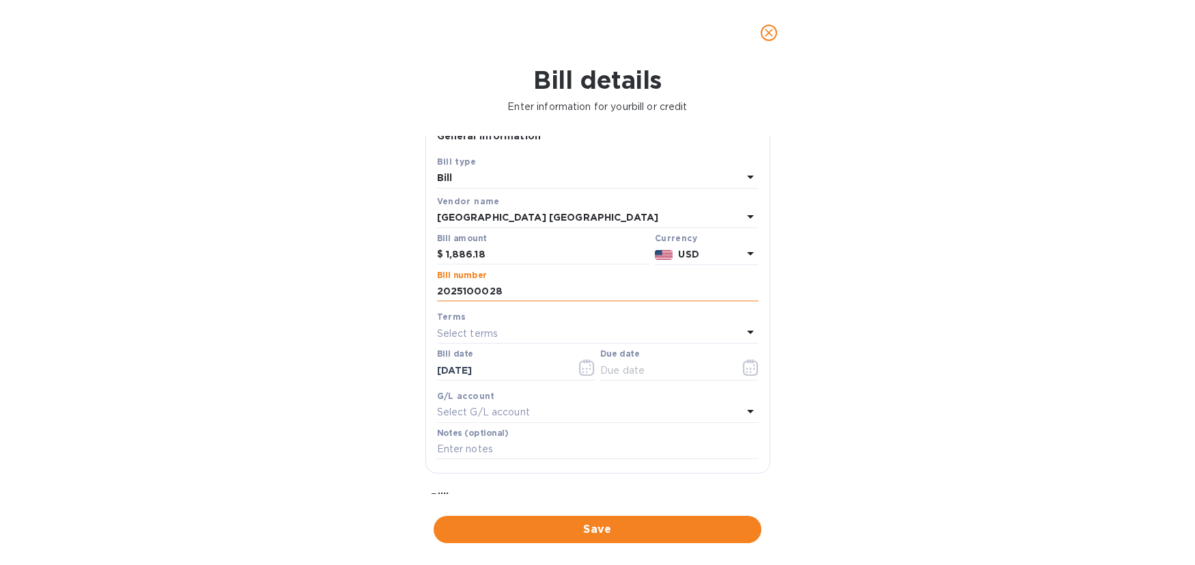
scroll to position [28, 0]
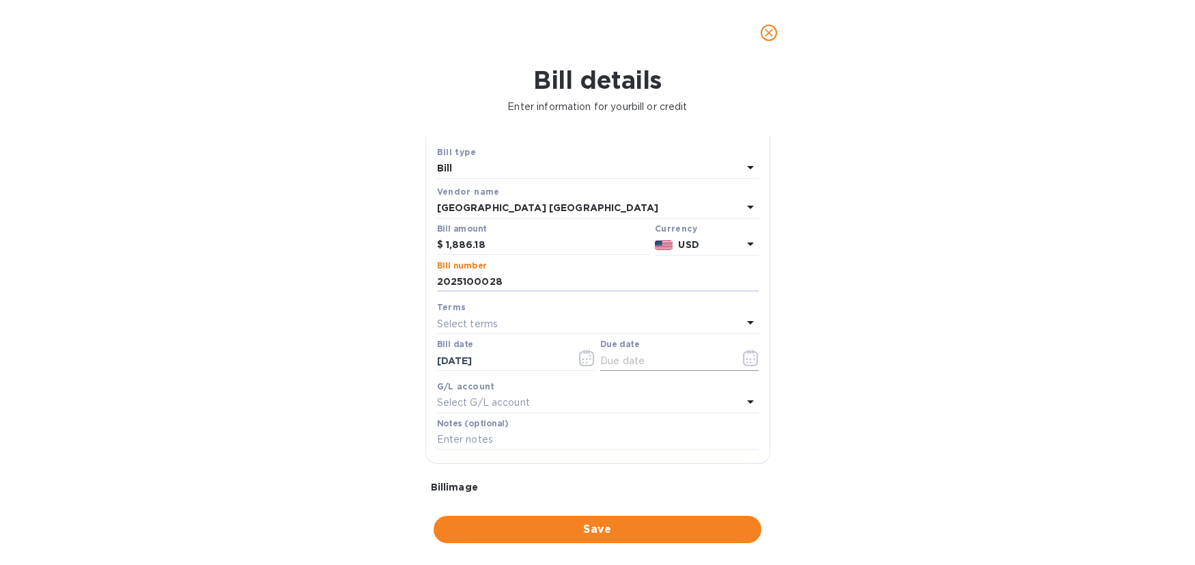
type input "2025100028"
click at [649, 358] on input "text" at bounding box center [664, 360] width 129 height 20
click at [700, 351] on input "text" at bounding box center [664, 360] width 129 height 20
click at [743, 358] on icon "button" at bounding box center [751, 358] width 16 height 16
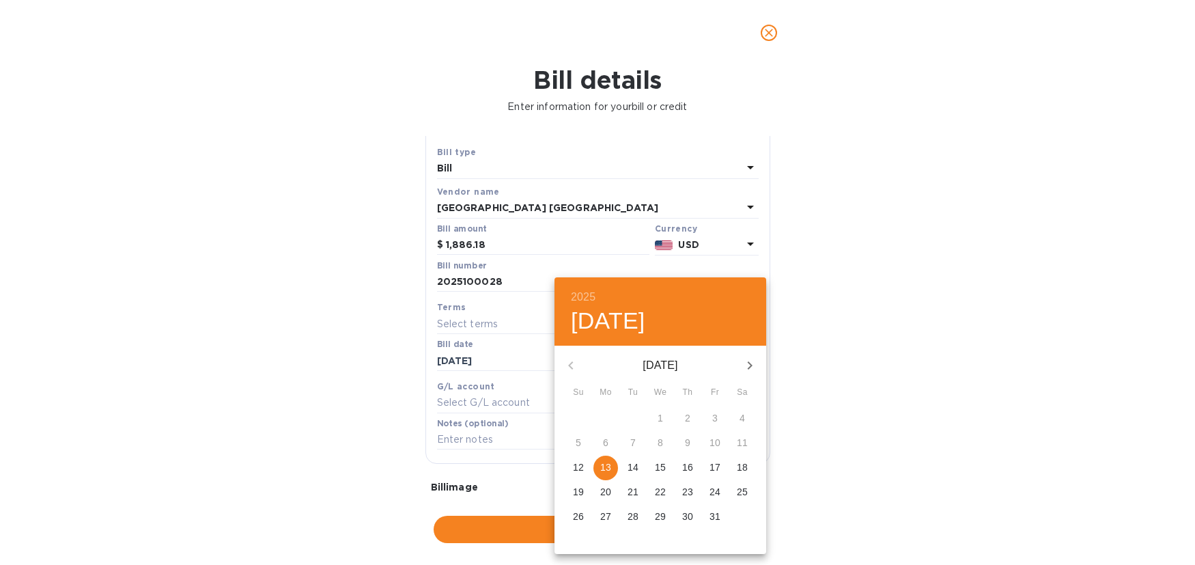
click at [606, 466] on p "13" at bounding box center [605, 467] width 11 height 14
type input "[DATE]"
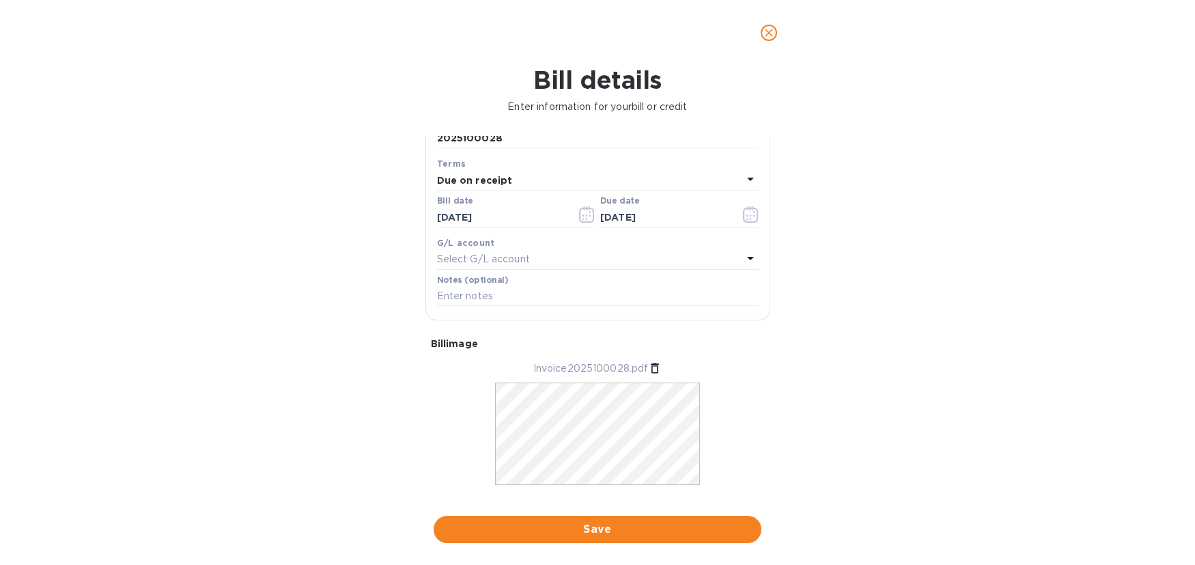
scroll to position [195, 0]
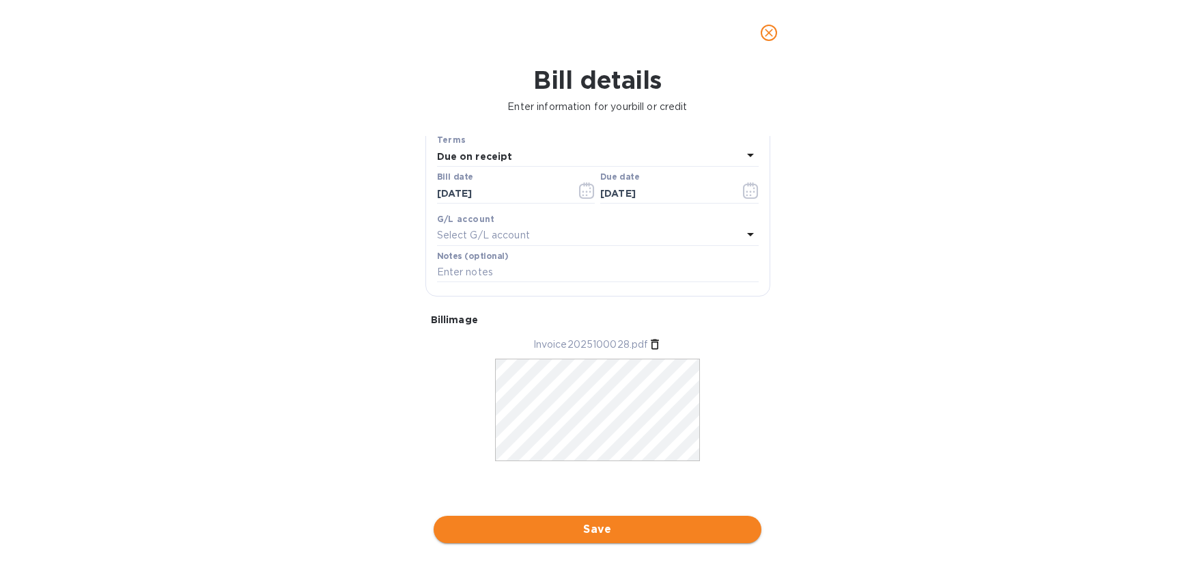
click at [568, 525] on span "Save" at bounding box center [597, 529] width 306 height 16
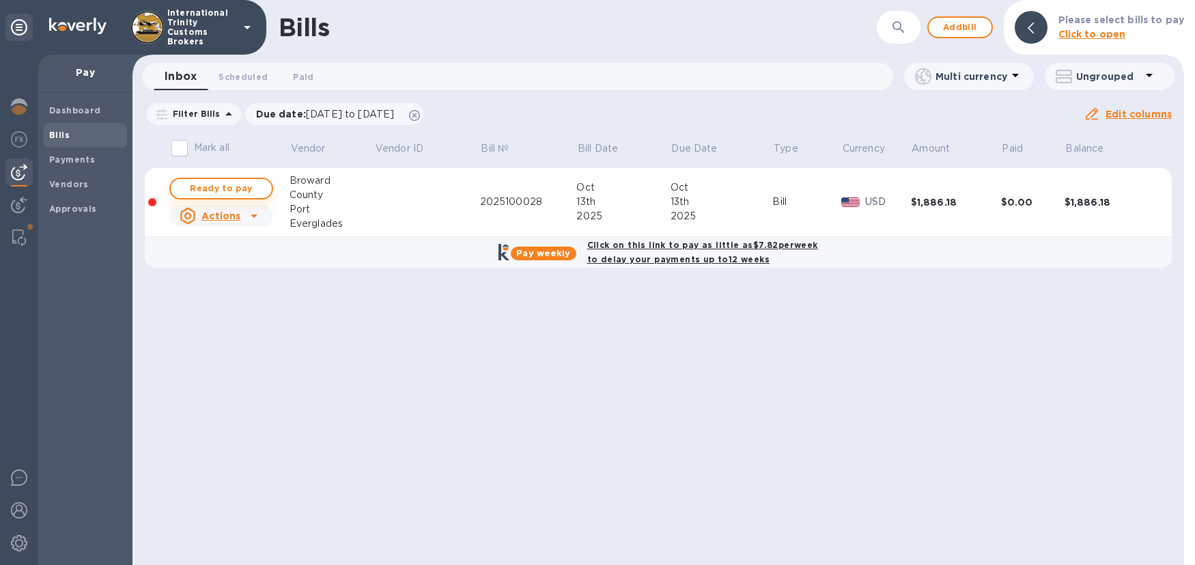
click at [216, 185] on span "Ready to pay" at bounding box center [221, 188] width 79 height 16
click at [225, 190] on span "Ready to pay" at bounding box center [221, 188] width 79 height 16
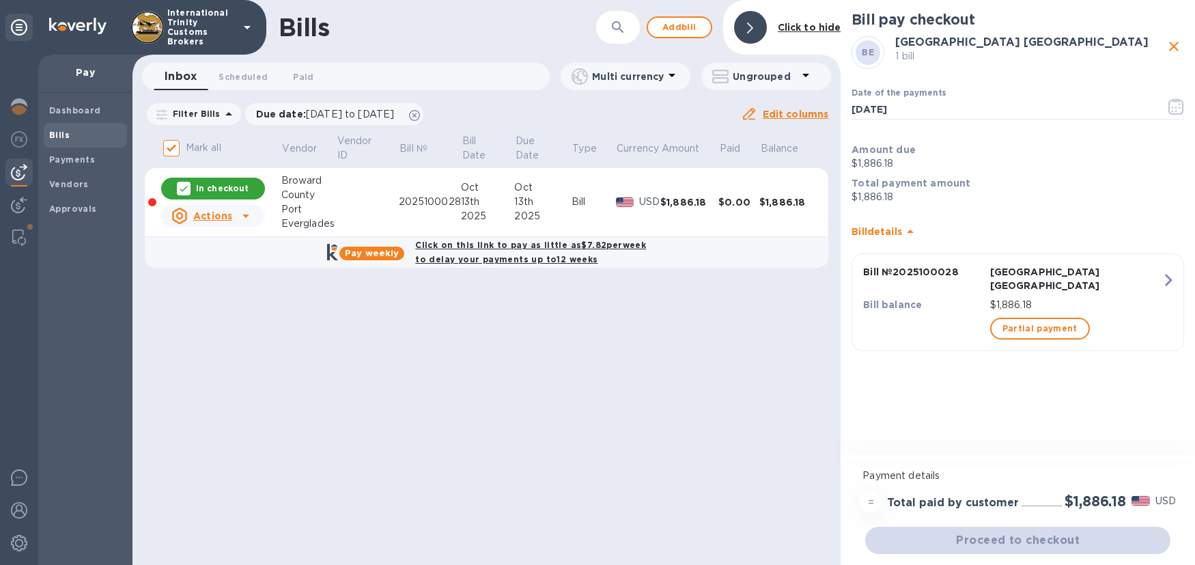
click at [992, 450] on div "Bill pay checkout BE Broward County [GEOGRAPHIC_DATA] 1 bill Date of the paymen…" at bounding box center [1017, 228] width 354 height 457
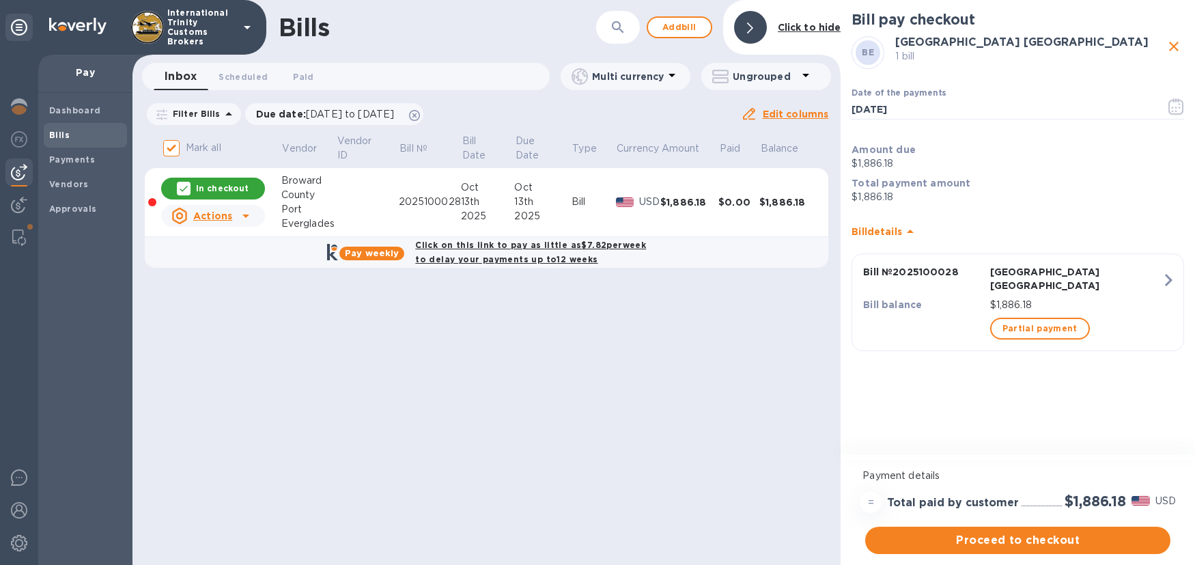
click at [1033, 558] on div "Payment details = Total paid by customer $1,886.18 USD Proceed to checkout" at bounding box center [1017, 510] width 354 height 107
click at [1051, 537] on span "Proceed to checkout" at bounding box center [1017, 540] width 283 height 16
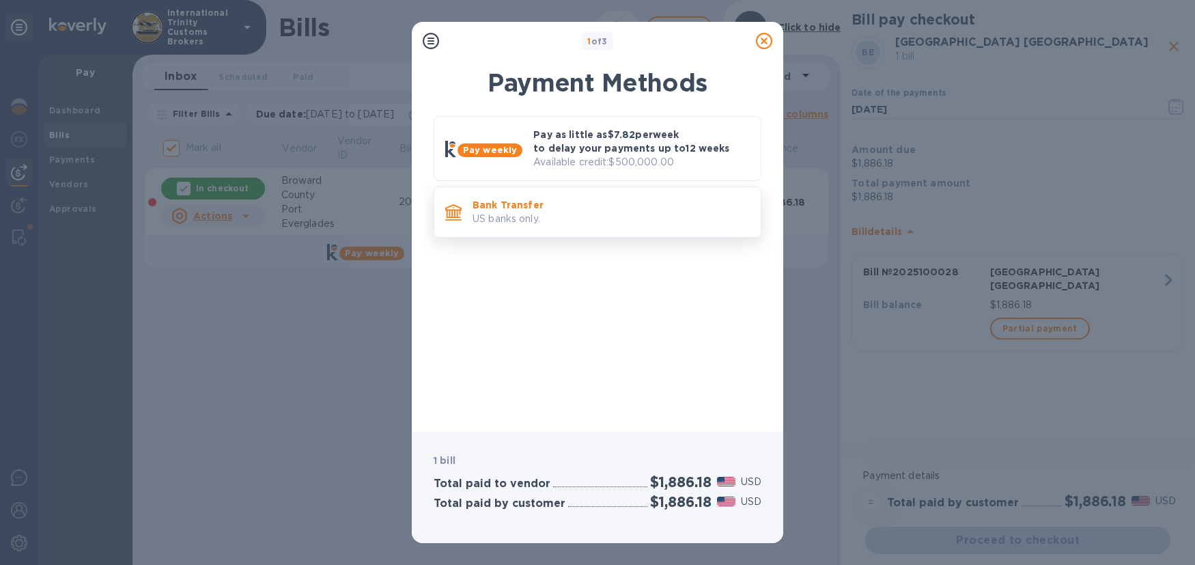
click at [519, 212] on p "US banks only." at bounding box center [610, 219] width 277 height 14
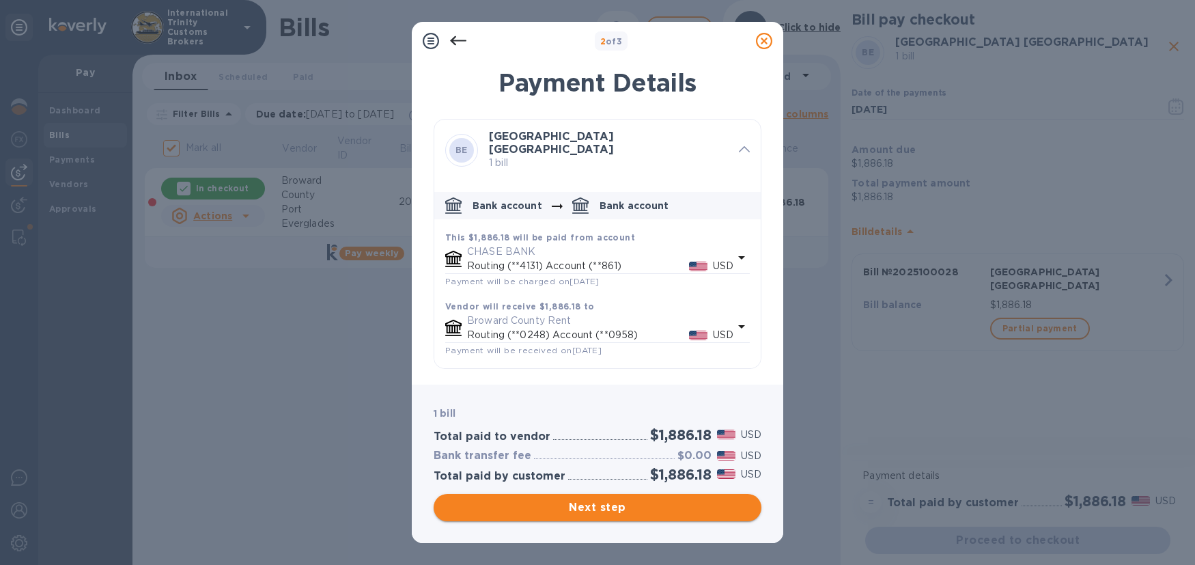
click at [653, 515] on button "Next step" at bounding box center [597, 507] width 328 height 27
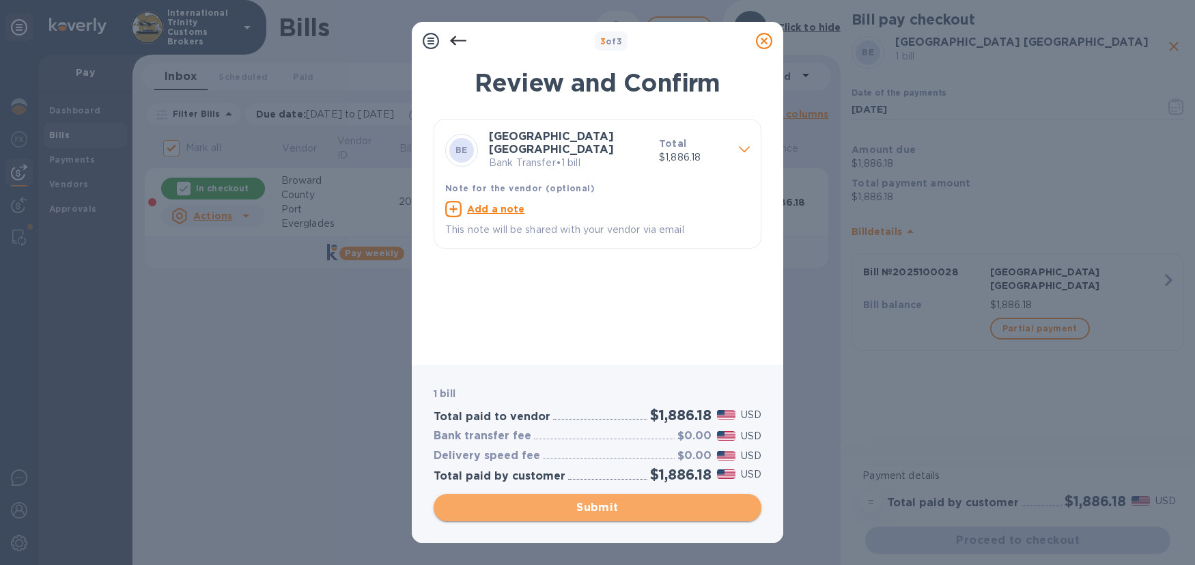
click at [627, 520] on button "Submit" at bounding box center [597, 507] width 328 height 27
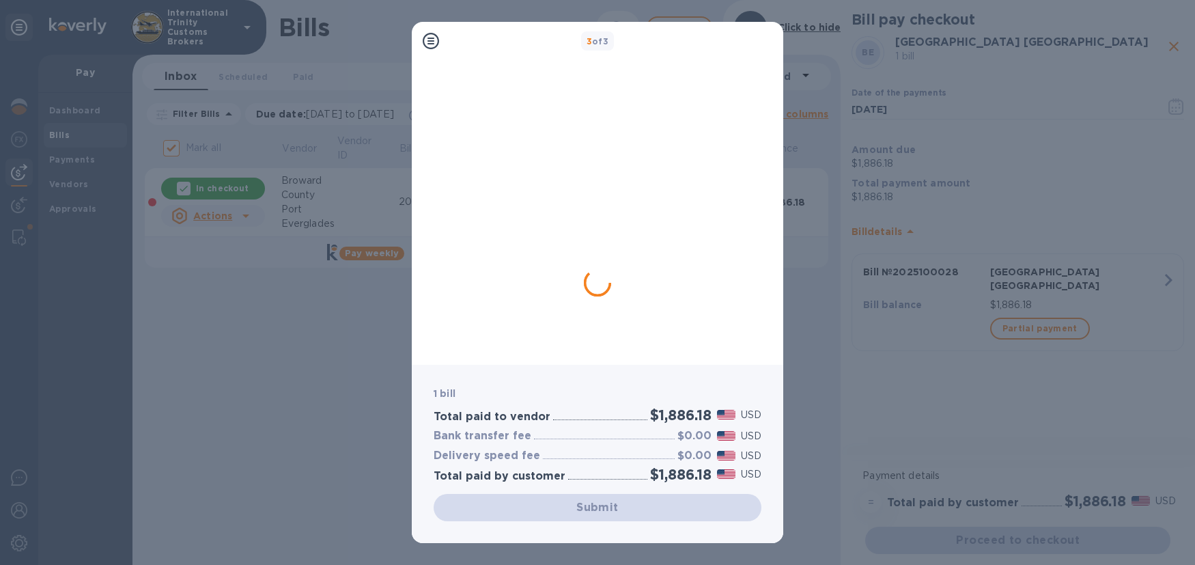
click at [615, 513] on div "Submit" at bounding box center [597, 507] width 328 height 27
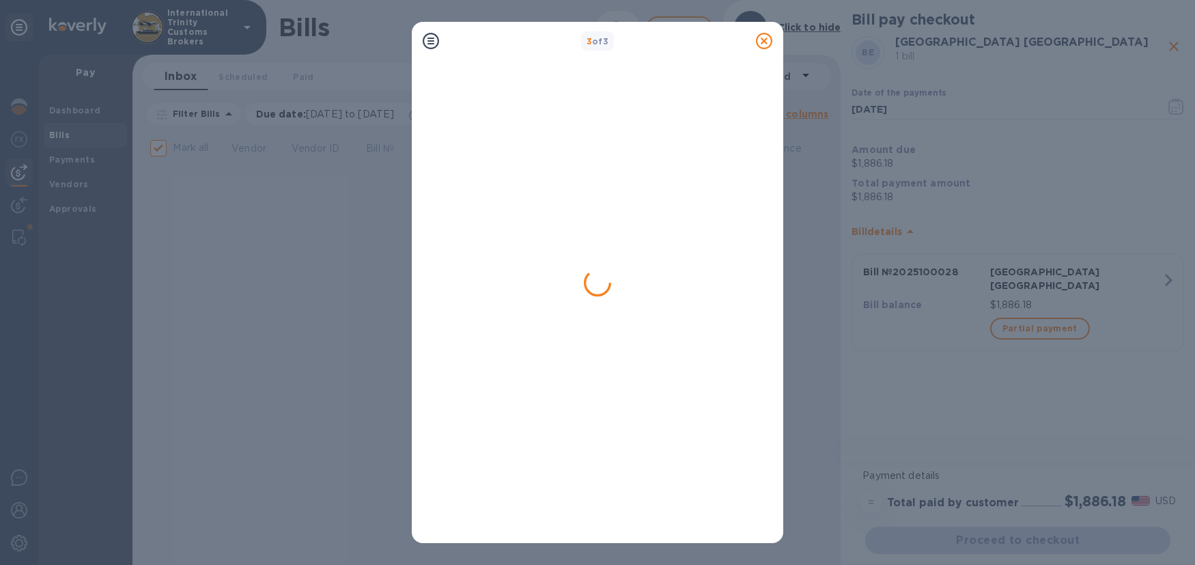
checkbox input "false"
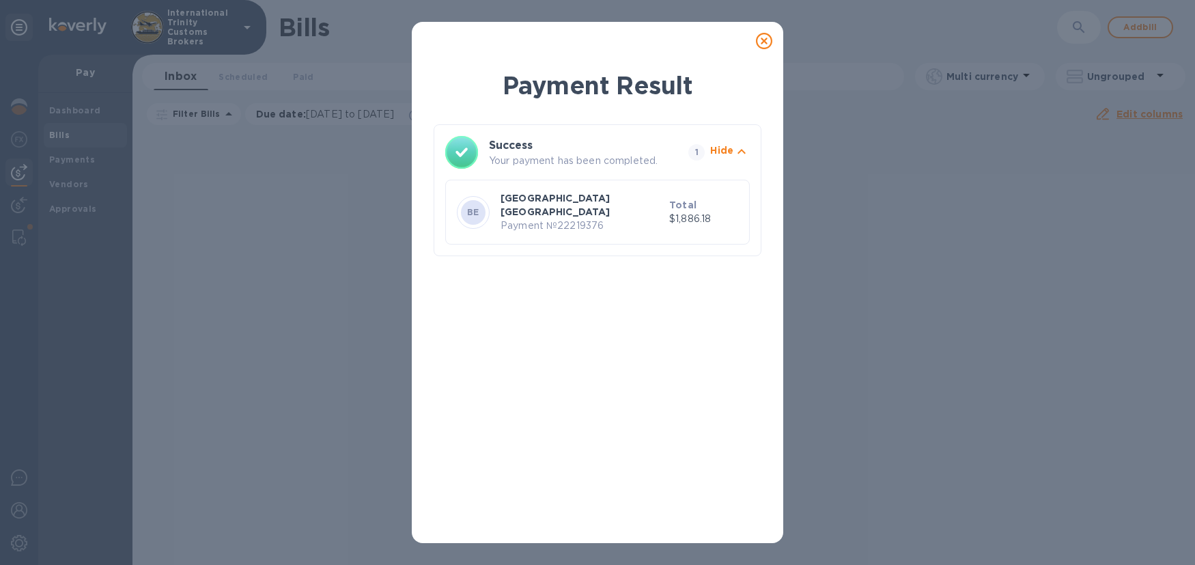
click at [568, 218] on p "Payment № 22219376" at bounding box center [581, 225] width 163 height 14
click at [663, 218] on p "Payment № 22219376" at bounding box center [581, 225] width 163 height 14
click at [767, 47] on icon at bounding box center [764, 41] width 16 height 16
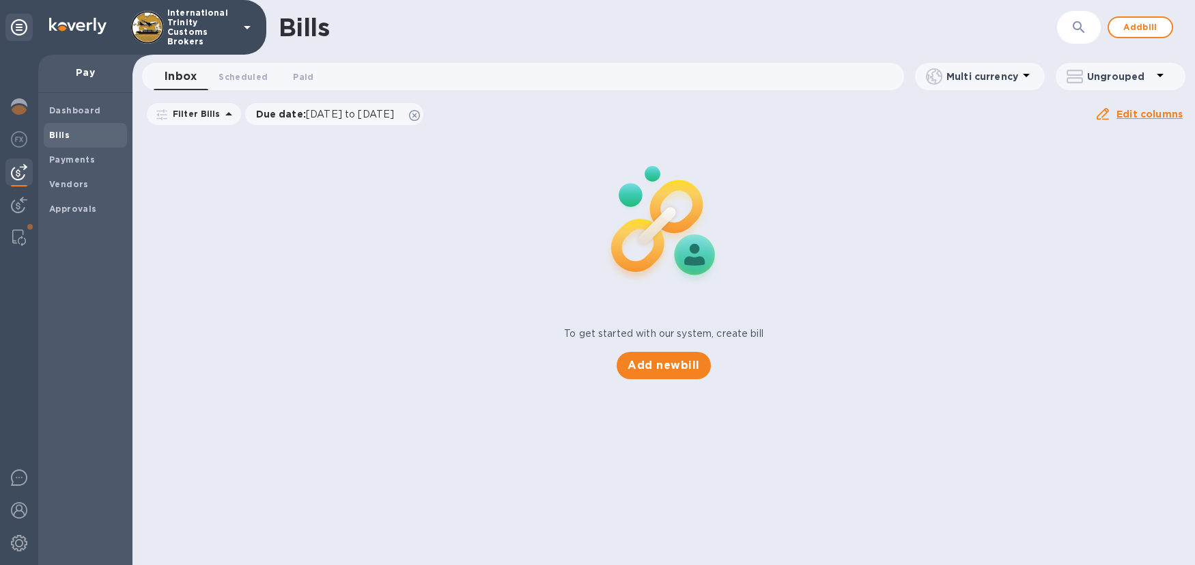
click at [61, 139] on b "Bills" at bounding box center [59, 135] width 20 height 10
click at [61, 137] on b "Bills" at bounding box center [59, 135] width 20 height 10
click at [74, 170] on div "Payments" at bounding box center [85, 159] width 83 height 25
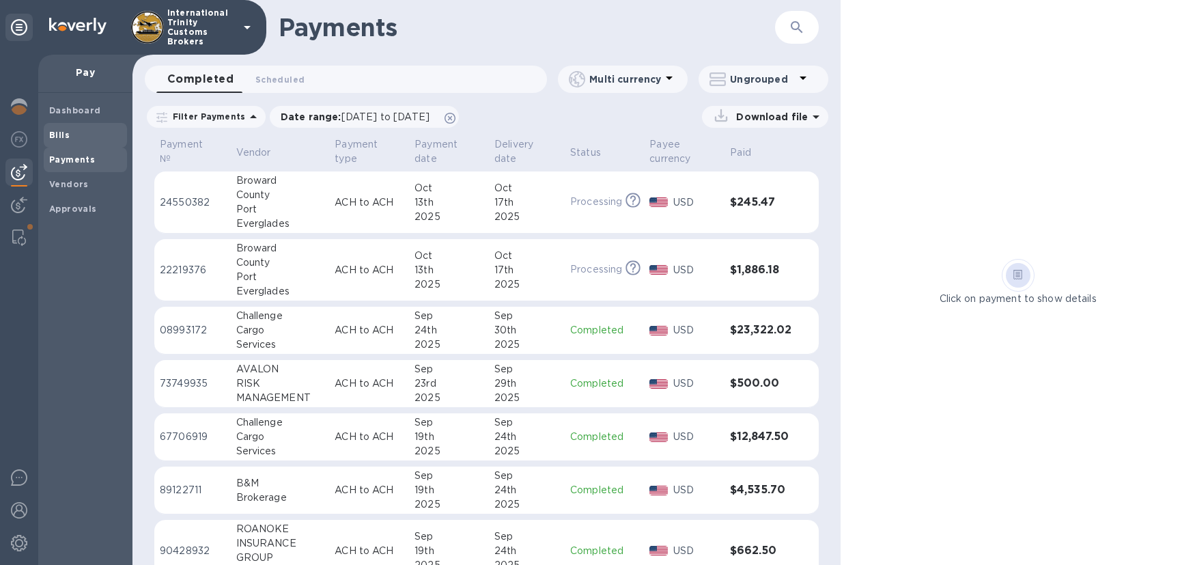
click at [67, 134] on b "Bills" at bounding box center [59, 135] width 20 height 10
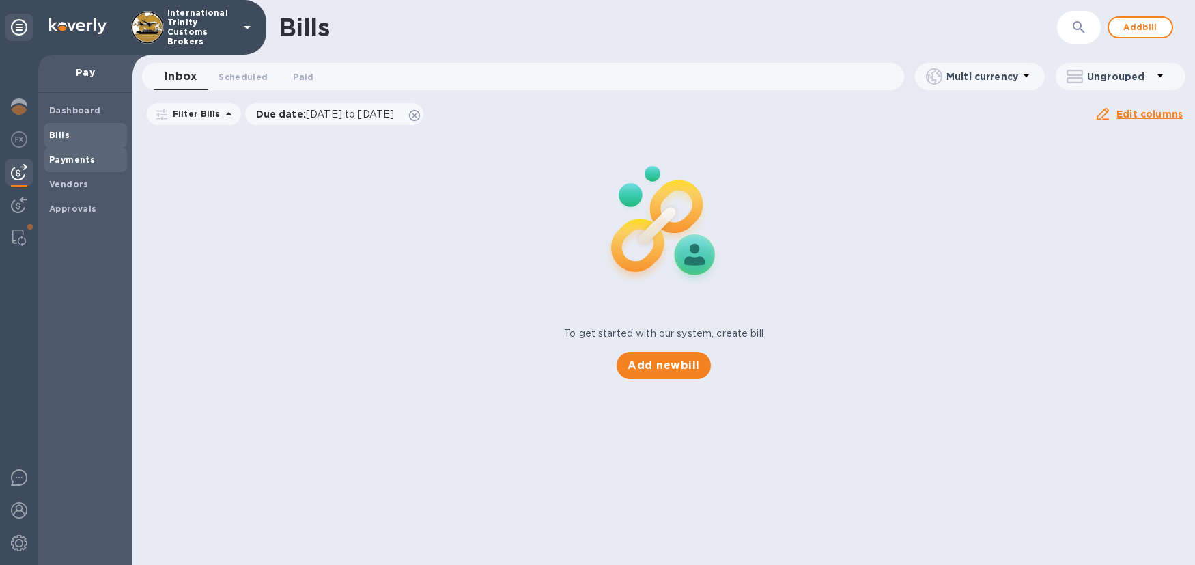
click at [69, 162] on b "Payments" at bounding box center [72, 159] width 46 height 10
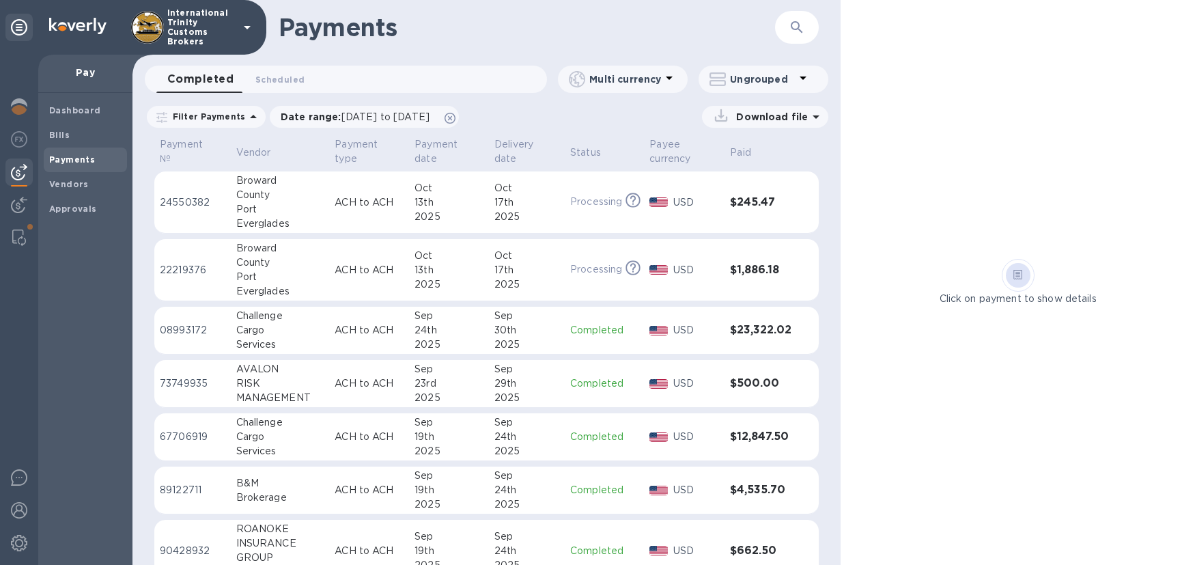
click at [730, 203] on h3 "$245.47" at bounding box center [760, 202] width 61 height 13
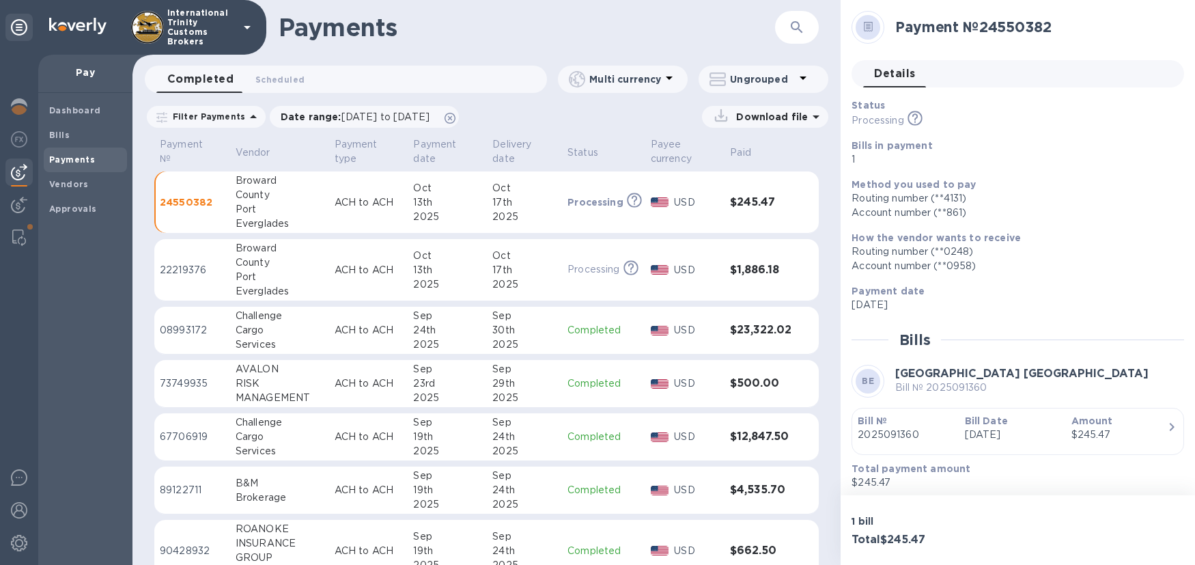
click at [730, 268] on h3 "$1,886.18" at bounding box center [760, 270] width 61 height 13
click at [987, 444] on div "button" at bounding box center [1017, 445] width 320 height 7
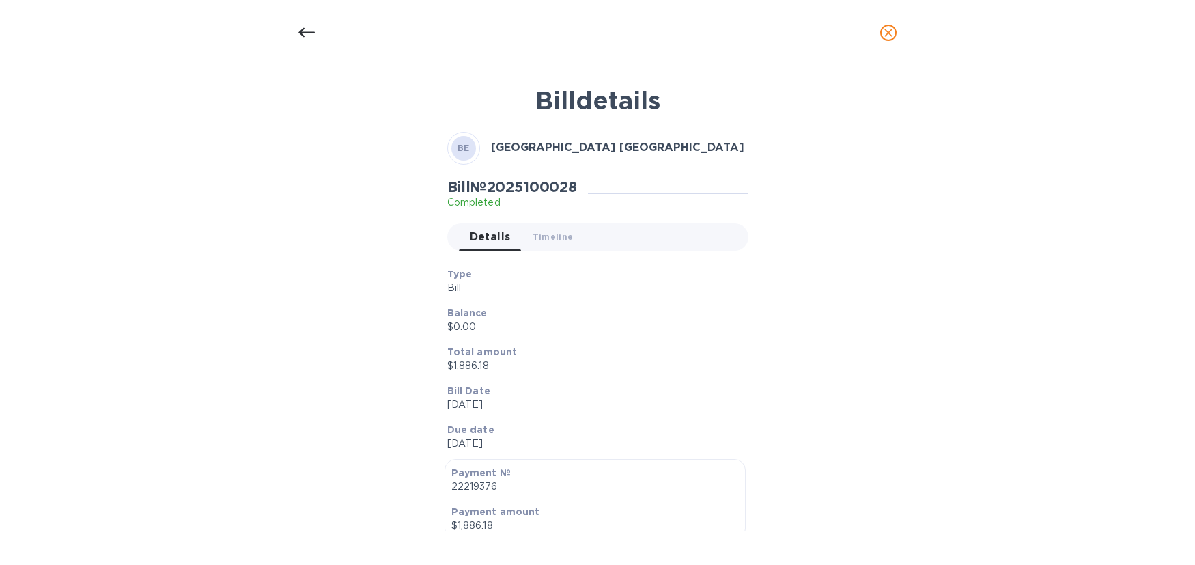
click at [893, 32] on icon "close" at bounding box center [888, 33] width 14 height 14
